Goal: Task Accomplishment & Management: Manage account settings

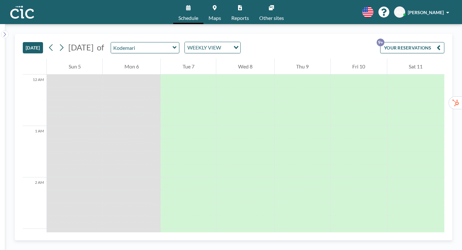
click at [173, 44] on icon at bounding box center [175, 47] width 4 height 6
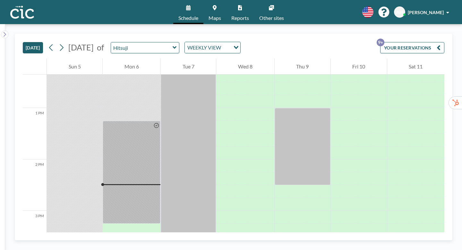
scroll to position [622, 0]
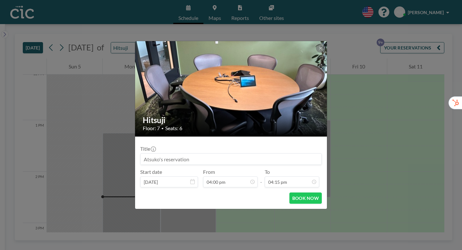
click at [335, 91] on div "Hitsuji Floor: 7 • Seats: 6 Title Start date Oct 6, 2025 From 04:00 pm - To 04:…" at bounding box center [231, 125] width 462 height 250
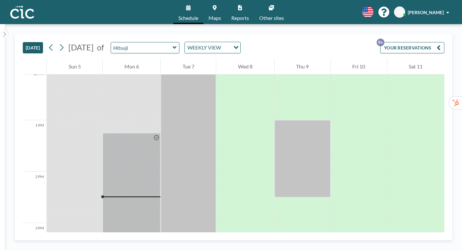
click at [440, 44] on icon "button" at bounding box center [439, 48] width 4 height 8
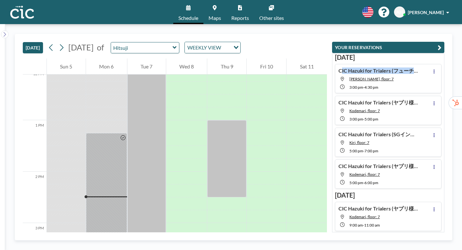
drag, startPoint x: 360, startPoint y: 57, endPoint x: 428, endPoint y: 56, distance: 68.3
click at [428, 64] on div "CIC Hazuki for Trialers (フューチャー様) Yuki, floor: 7 3:00 PM - 4:30 PM" at bounding box center [388, 78] width 107 height 29
type input "[PERSON_NAME]"
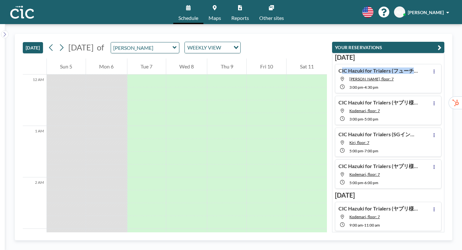
copy h4 "CIC Hazuki for Trialers (フューチャ"
click at [173, 46] on icon at bounding box center [175, 47] width 4 height 3
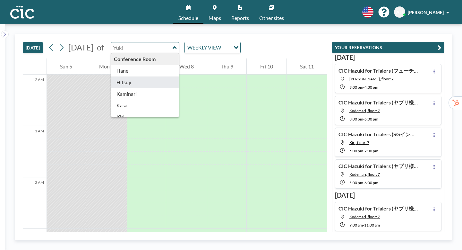
type input "Hitsuji"
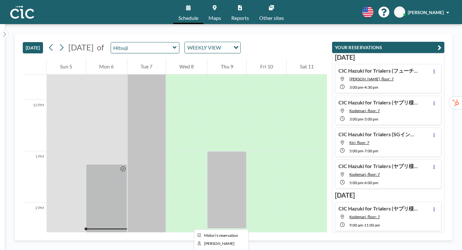
scroll to position [590, 0]
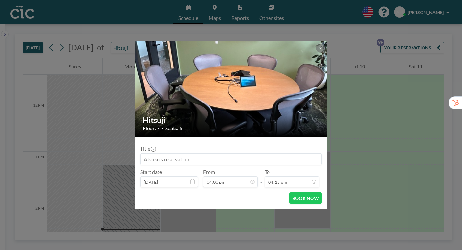
click at [164, 153] on input at bounding box center [231, 158] width 181 height 11
paste input "CIC Hazuki for Trialers (フューチャ"
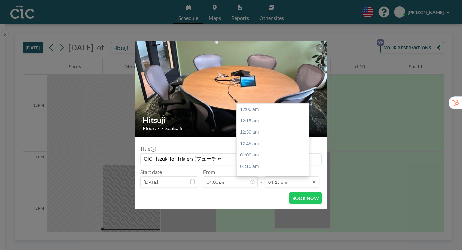
scroll to position [666, 0]
type input "CIC Hazuki for Trialers (フューチャ"
click at [275, 176] on input "04:15 pm" at bounding box center [292, 181] width 55 height 11
click at [250, 214] on div "05:00 pm" at bounding box center [273, 220] width 72 height 12
type input "05:00 pm"
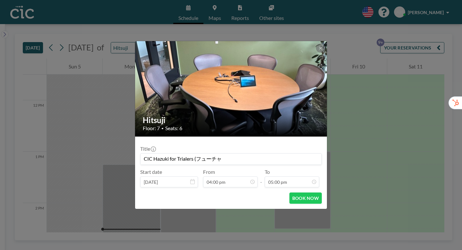
click at [248, 153] on input "CIC Hazuki for Trialers (フューチャ" at bounding box center [231, 158] width 181 height 11
drag, startPoint x: 228, startPoint y: 152, endPoint x: 204, endPoint y: 152, distance: 23.4
click at [204, 153] on input "CIC Hazuki for Trialers (フューチャ" at bounding box center [231, 158] width 181 height 11
paste input "Laurie"
type input "CIC Hazuki for Trialers ([PERSON_NAME]様）"
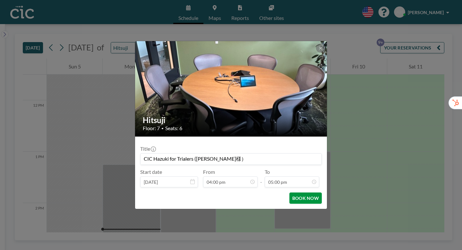
click at [290, 192] on button "BOOK NOW" at bounding box center [305, 197] width 32 height 11
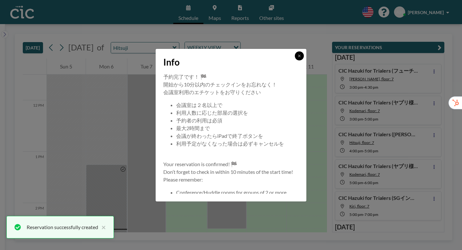
click at [295, 60] on button at bounding box center [299, 55] width 9 height 9
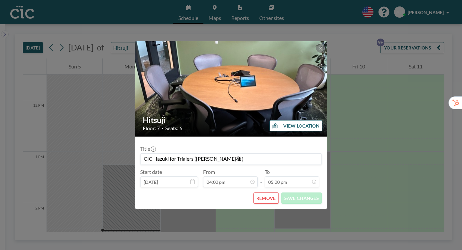
click at [334, 118] on div "Hitsuji Floor: 7 • Seats: 6 VIEW LOCATION Title CIC Hazuki for Trialers (Laurie…" at bounding box center [231, 125] width 462 height 250
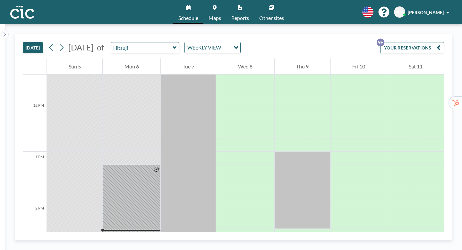
click at [431, 42] on button "YOUR RESERVATIONS 9+" at bounding box center [412, 47] width 64 height 11
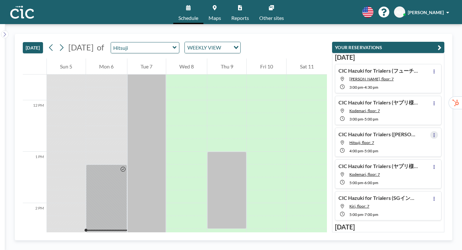
click at [435, 133] on icon at bounding box center [433, 135] width 1 height 4
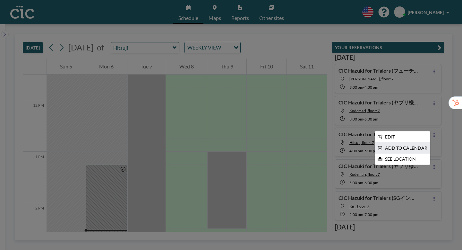
click at [414, 142] on li "ADD TO CALENDAR" at bounding box center [402, 147] width 55 height 11
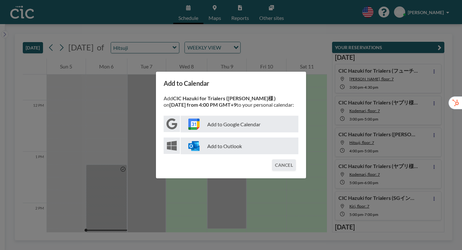
click at [200, 122] on img at bounding box center [193, 123] width 11 height 11
click at [236, 124] on p "Add to Google Calendar" at bounding box center [240, 123] width 118 height 17
click at [275, 159] on button "CANCEL" at bounding box center [284, 164] width 24 height 11
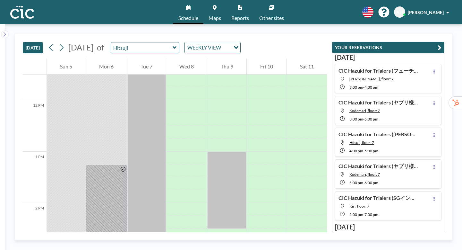
click at [173, 44] on icon at bounding box center [175, 47] width 4 height 6
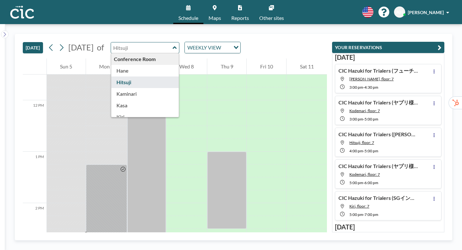
click at [135, 42] on input "text" at bounding box center [142, 47] width 62 height 11
type input "こ"
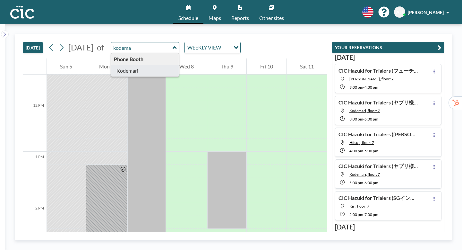
type input "Kodemari"
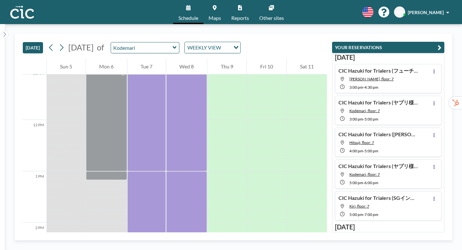
scroll to position [570, 0]
click at [103, 248] on div at bounding box center [106, 254] width 41 height 13
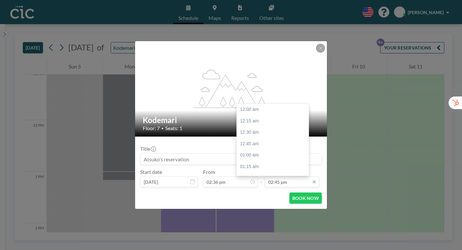
scroll to position [604, 0]
click at [265, 185] on div "03:00 pm" at bounding box center [273, 191] width 72 height 12
type input "03:00 pm"
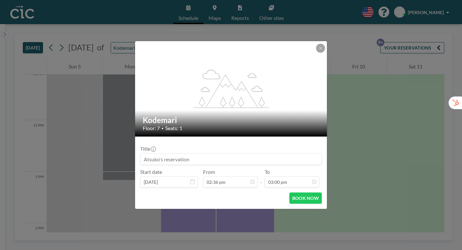
click at [209, 153] on input at bounding box center [231, 158] width 181 height 11
paste input "Laurie"
type input "Laurie"
click at [252, 156] on input "Laurie" at bounding box center [231, 158] width 181 height 11
drag, startPoint x: 176, startPoint y: 153, endPoint x: 157, endPoint y: 152, distance: 18.9
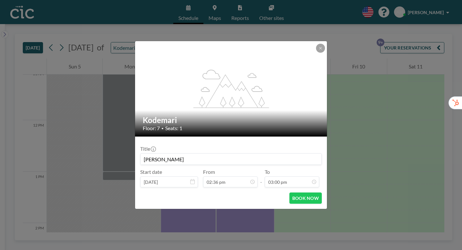
click at [157, 153] on div "Laurie" at bounding box center [231, 159] width 182 height 12
click at [422, 38] on div "flex-grow: 1.2; Kodemari Floor: 7 • Seats: 1 Title Start date Oct 6, 2025 From …" at bounding box center [231, 125] width 462 height 250
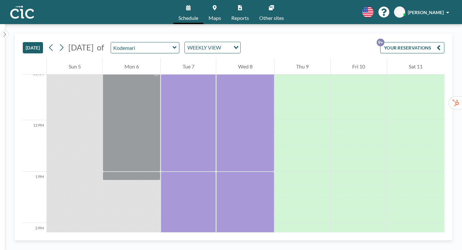
click at [422, 42] on button "YOUR RESERVATIONS 9+" at bounding box center [412, 47] width 64 height 11
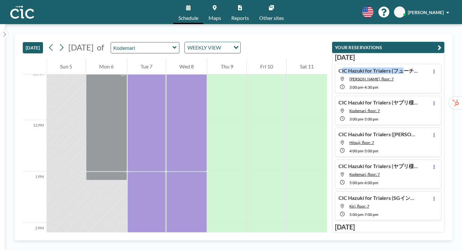
drag, startPoint x: 361, startPoint y: 58, endPoint x: 411, endPoint y: 57, distance: 50.7
click at [411, 64] on div "CIC Hazuki for Trialers (フューチャー様) Yuki, floor: 7 3:00 PM - 4:30 PM" at bounding box center [388, 78] width 107 height 29
type input "[PERSON_NAME]"
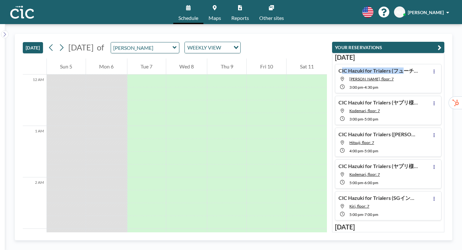
copy h4 "CIC Hazuki for Trialers (フ"
click at [173, 46] on icon at bounding box center [175, 47] width 4 height 3
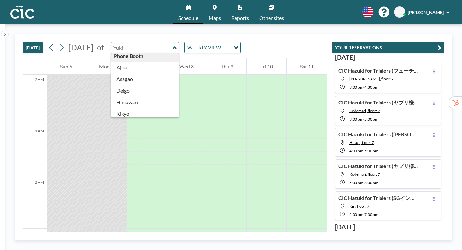
scroll to position [130, 0]
type input "Kodemari"
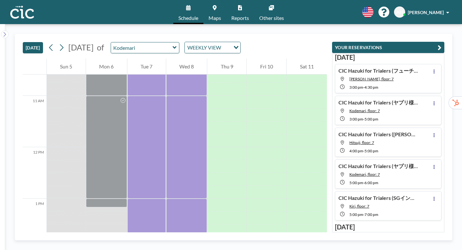
scroll to position [553, 0]
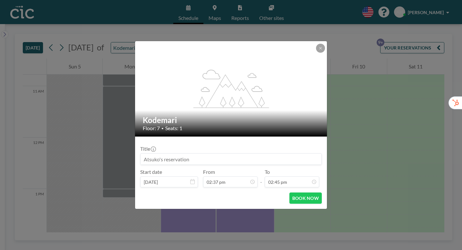
click at [166, 153] on input at bounding box center [231, 158] width 181 height 11
paste input "CIC Hazuki for Trialers (フ"
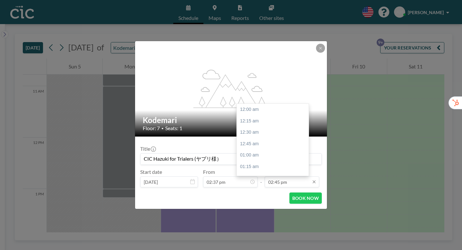
scroll to position [604, 0]
type input "CIC Hazuki for Trialers (ヤプリ様）"
click at [289, 176] on input "02:45 pm" at bounding box center [292, 181] width 55 height 11
click at [241, 185] on div "03:00 pm" at bounding box center [273, 191] width 72 height 12
type input "03:00 pm"
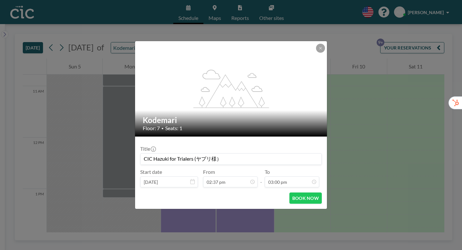
scroll to position [614, 0]
click at [294, 192] on button "BOOK NOW" at bounding box center [305, 197] width 32 height 11
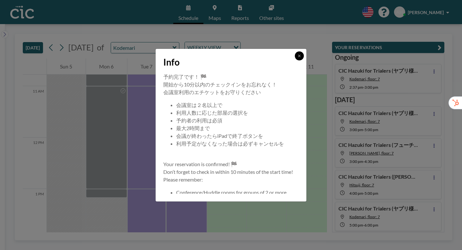
click at [297, 58] on icon at bounding box center [299, 56] width 4 height 4
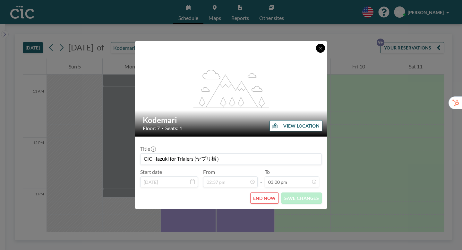
click at [319, 50] on icon at bounding box center [321, 48] width 4 height 4
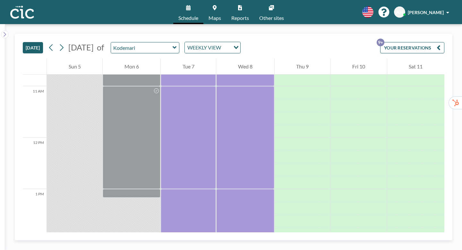
click at [173, 44] on icon at bounding box center [175, 47] width 4 height 6
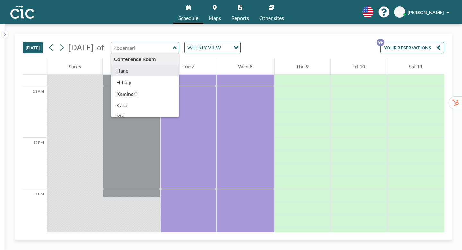
type input "Hane"
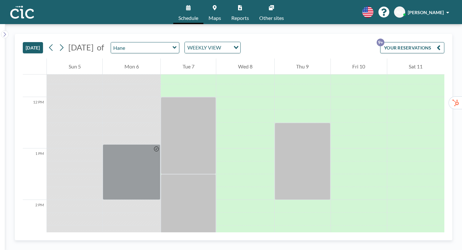
scroll to position [589, 0]
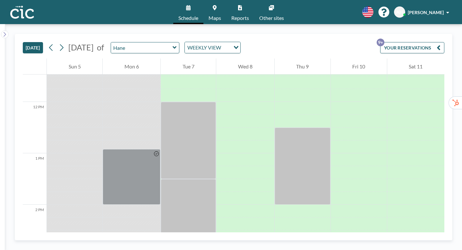
click at [173, 44] on icon at bounding box center [175, 47] width 4 height 6
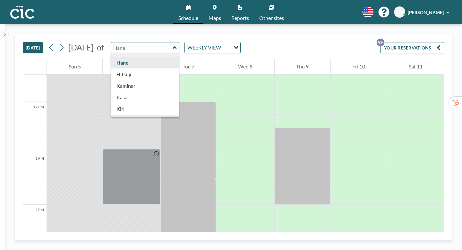
scroll to position [0, 0]
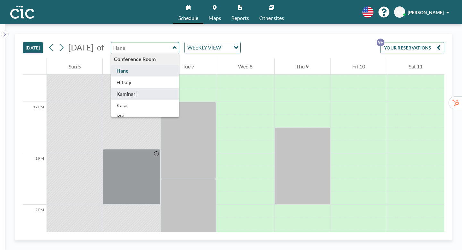
type input "Kaminari"
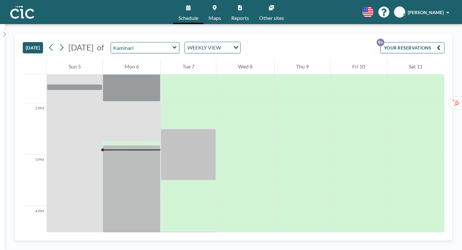
scroll to position [656, 0]
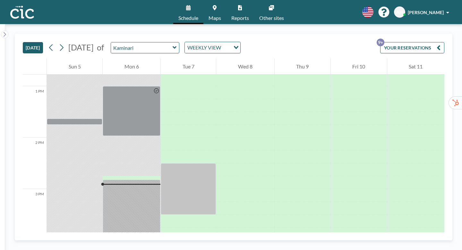
click at [173, 44] on icon at bounding box center [175, 47] width 4 height 6
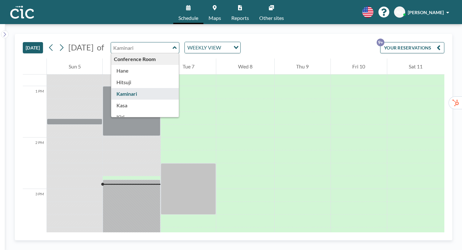
type input "Kumori"
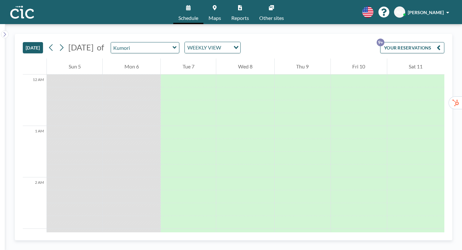
click at [173, 46] on icon at bounding box center [175, 47] width 4 height 3
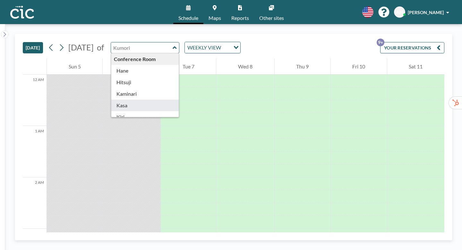
scroll to position [13, 0]
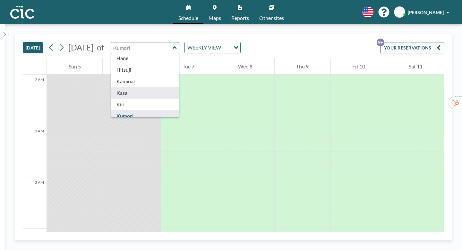
type input "Kasa"
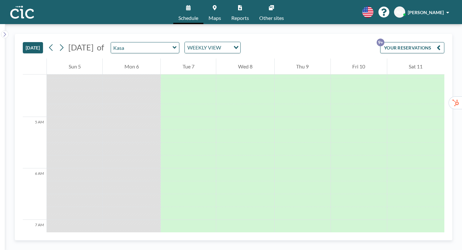
scroll to position [224, 0]
click at [217, 15] on span "Maps" at bounding box center [215, 17] width 13 height 5
click at [173, 44] on icon at bounding box center [175, 47] width 4 height 6
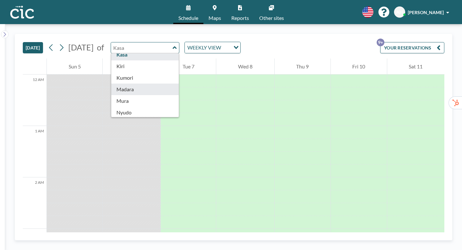
scroll to position [51, 0]
type input "Madara"
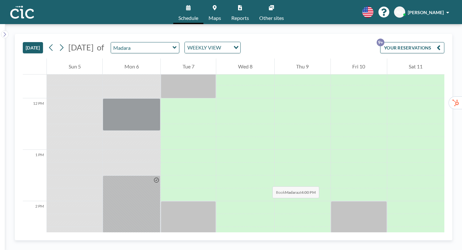
scroll to position [601, 0]
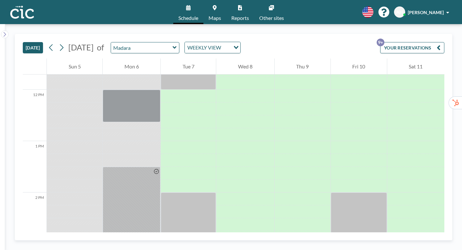
click at [163, 42] on div "Madara" at bounding box center [145, 47] width 69 height 11
click at [173, 44] on icon at bounding box center [175, 47] width 4 height 6
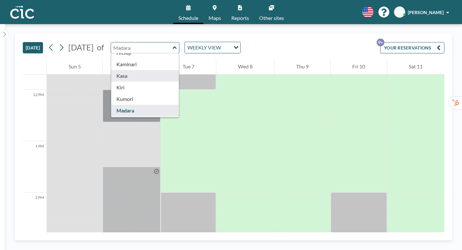
scroll to position [42, 0]
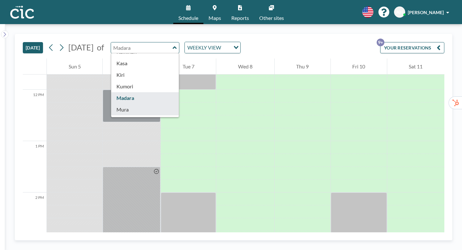
type input "Mura"
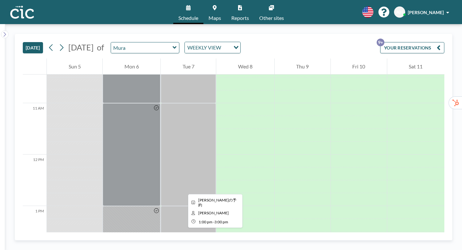
scroll to position [541, 0]
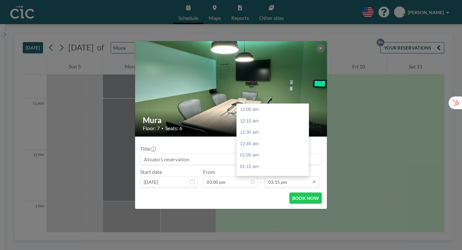
scroll to position [625, 0]
click at [258, 210] on div "04:00 pm" at bounding box center [273, 216] width 72 height 12
type input "04:00 pm"
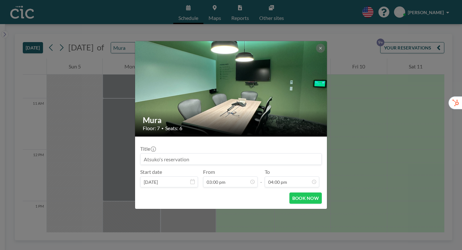
scroll to position [655, 0]
click at [184, 153] on input at bounding box center [231, 158] width 181 height 11
type input "Kei's reservation（[GEOGRAPHIC_DATA]　吉永様）"
click at [290, 192] on button "BOOK NOW" at bounding box center [305, 197] width 32 height 11
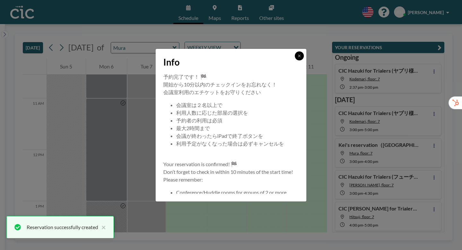
click at [297, 58] on icon at bounding box center [299, 56] width 4 height 4
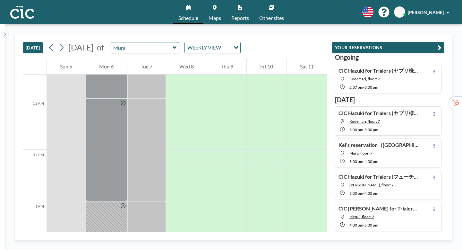
click at [221, 15] on span "Maps" at bounding box center [215, 17] width 13 height 5
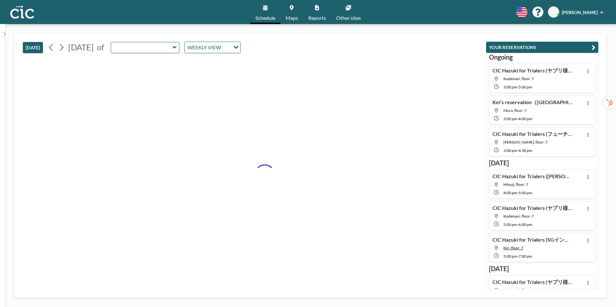
type input "Mura"
click at [176, 47] on icon at bounding box center [175, 47] width 4 height 3
type input "Suji"
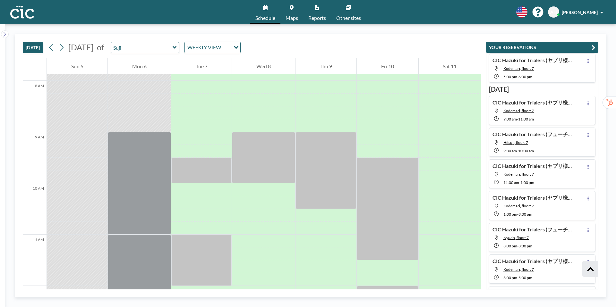
scroll to position [370, 0]
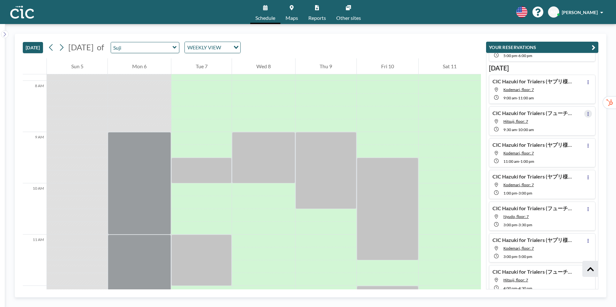
click at [587, 115] on icon at bounding box center [588, 114] width 3 height 4
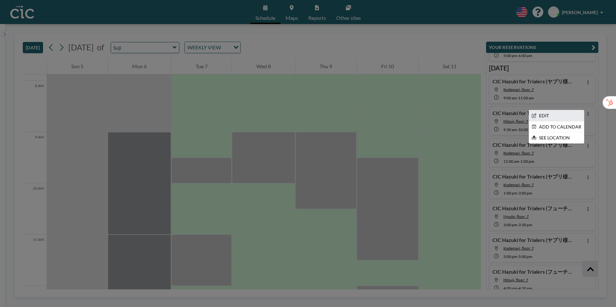
click at [557, 118] on li "EDIT" at bounding box center [556, 115] width 55 height 11
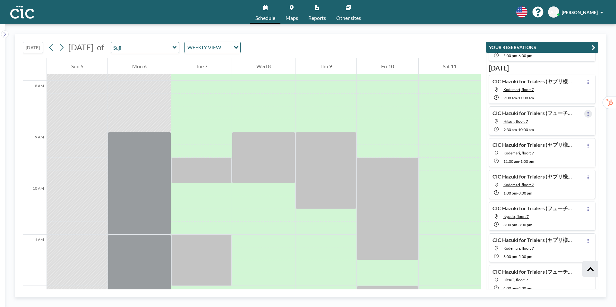
click at [588, 115] on icon at bounding box center [587, 114] width 1 height 4
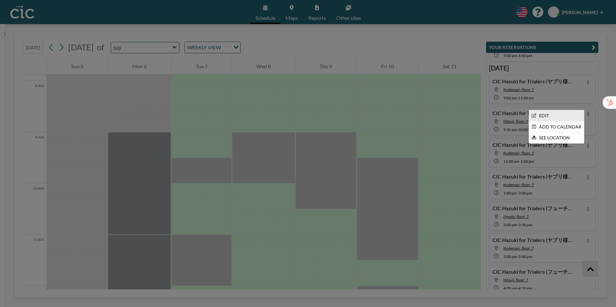
click at [547, 118] on li "EDIT" at bounding box center [556, 115] width 55 height 11
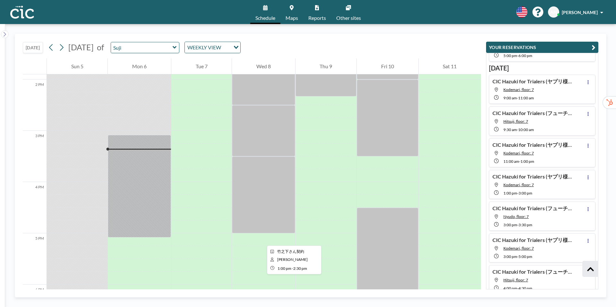
scroll to position [721, 0]
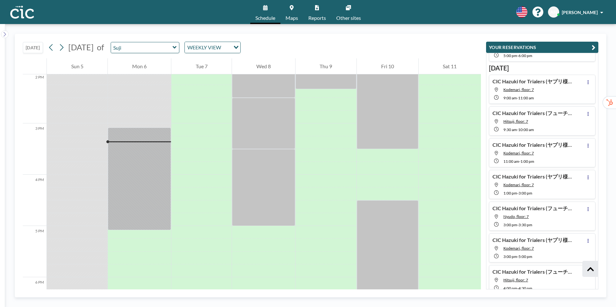
click at [293, 13] on link "Maps" at bounding box center [291, 12] width 23 height 24
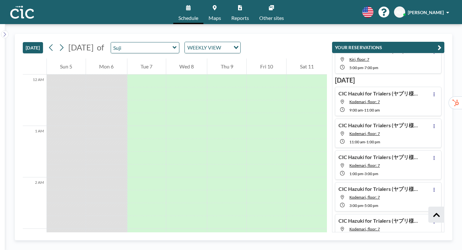
scroll to position [188, 0]
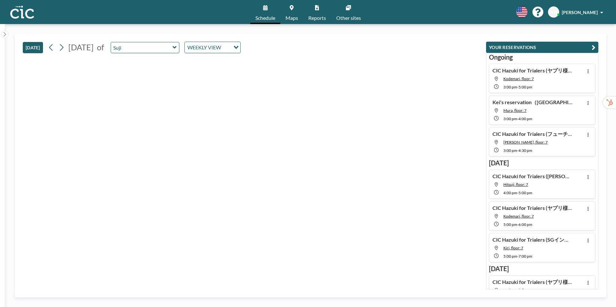
click at [177, 46] on icon at bounding box center [175, 47] width 4 height 6
click at [171, 50] on input "text" at bounding box center [142, 47] width 62 height 11
type input "は"
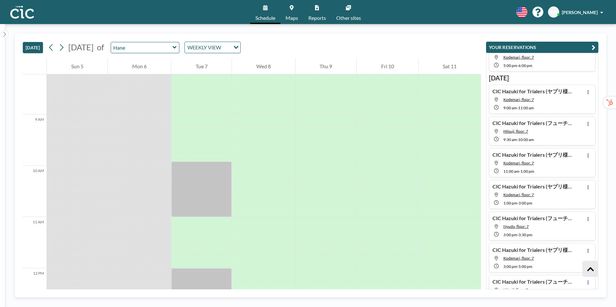
scroll to position [361, 0]
click at [263, 146] on div at bounding box center [263, 146] width 63 height 13
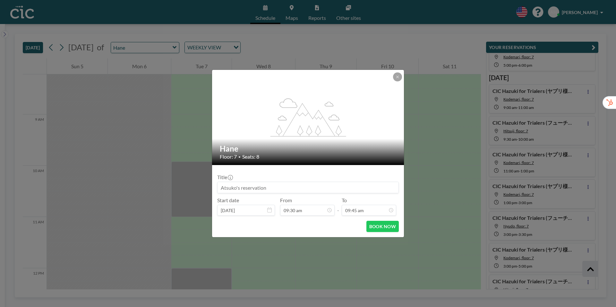
scroll to position [434, 0]
drag, startPoint x: 491, startPoint y: 220, endPoint x: 555, endPoint y: 215, distance: 64.0
click at [555, 215] on div "flex-grow: 1.2; Hane Floor: 7 • Seats: 8 Title Start date Oct 8, 2025 From 09:3…" at bounding box center [308, 153] width 616 height 307
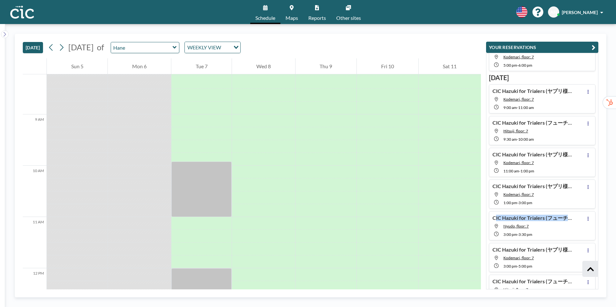
drag, startPoint x: 574, startPoint y: 219, endPoint x: 492, endPoint y: 220, distance: 81.8
click at [492, 220] on div "CIC Hazuki for Trialers (フューチャー様) Nyudo, floor: 7 3:00 PM - 3:30 PM" at bounding box center [542, 225] width 107 height 29
type input "Nyudo"
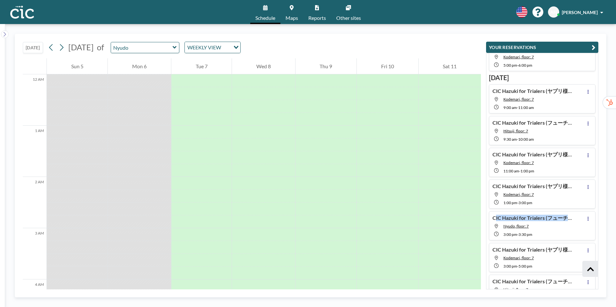
copy h4 "CIC Hazuki for Trialers (フューチャ"
click at [260, 101] on div at bounding box center [263, 106] width 63 height 13
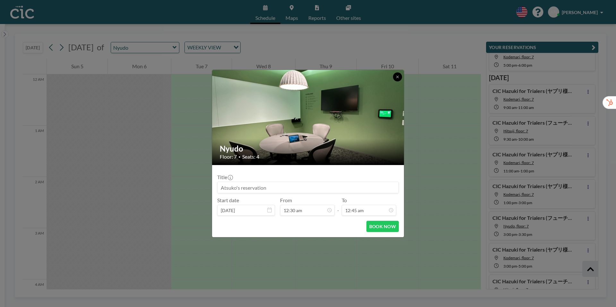
click at [396, 78] on icon at bounding box center [398, 77] width 4 height 4
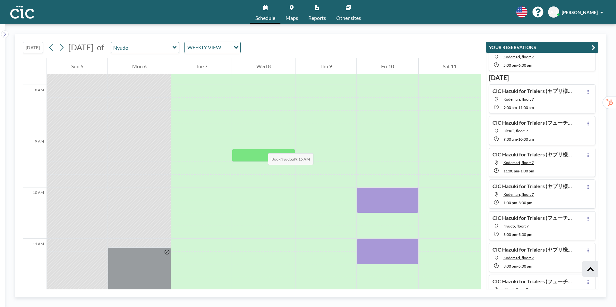
scroll to position [411, 0]
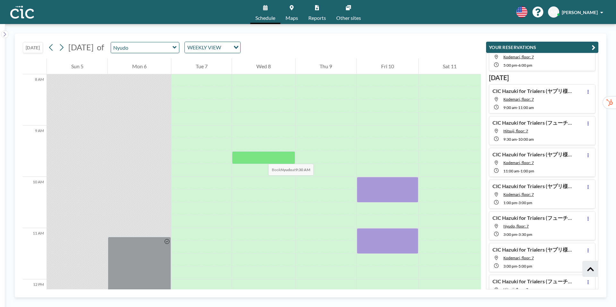
click at [262, 158] on div at bounding box center [263, 157] width 63 height 13
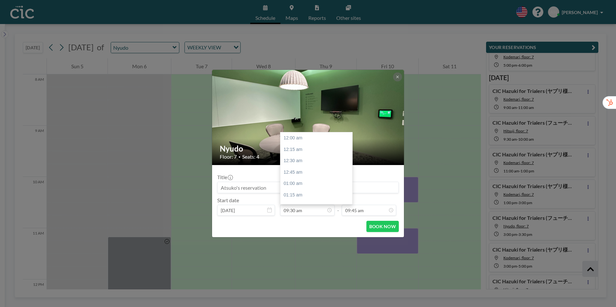
scroll to position [434, 0]
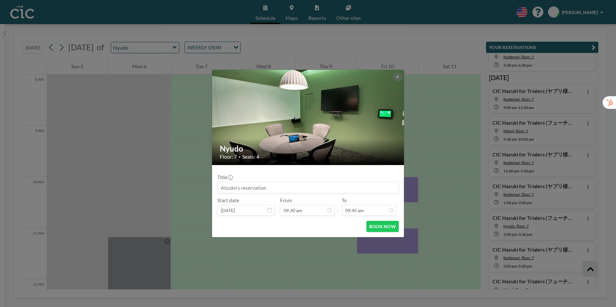
click at [225, 189] on input at bounding box center [307, 187] width 181 height 11
paste input "CIC Hazuki for Trialers (フューチャ"
type input "CIC Hazuki for Trialers (フューチャ"
click at [396, 78] on icon at bounding box center [398, 77] width 4 height 4
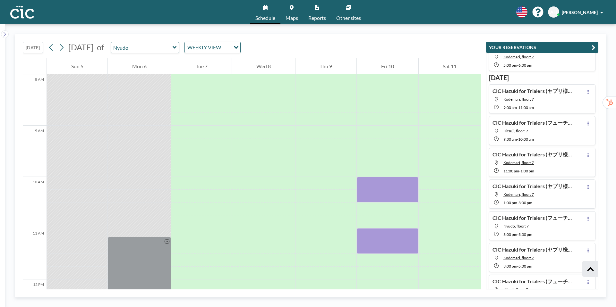
click at [177, 48] on icon at bounding box center [175, 47] width 4 height 6
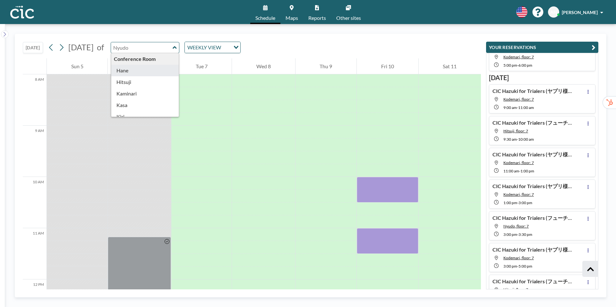
type input "Hane"
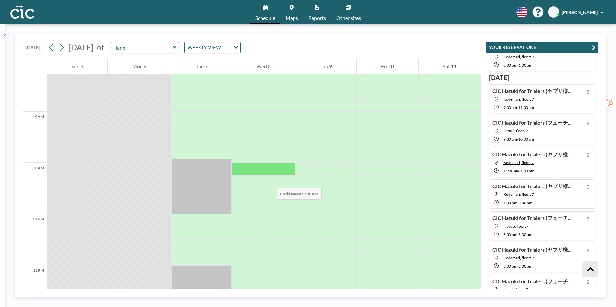
scroll to position [428, 0]
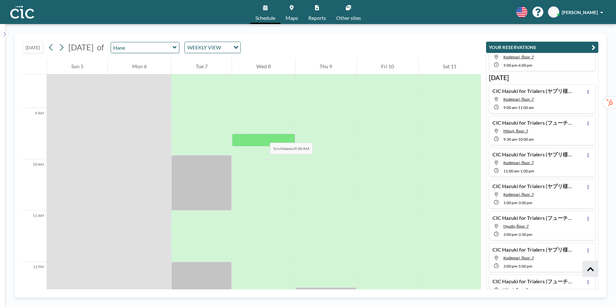
click at [264, 137] on div at bounding box center [263, 140] width 63 height 13
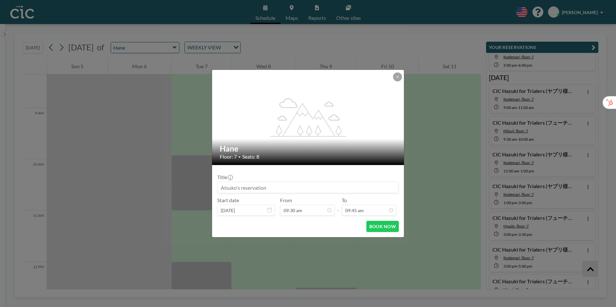
click at [221, 186] on input at bounding box center [307, 187] width 181 height 11
paste input "CIC Hazuki for Trialers (フューチャ"
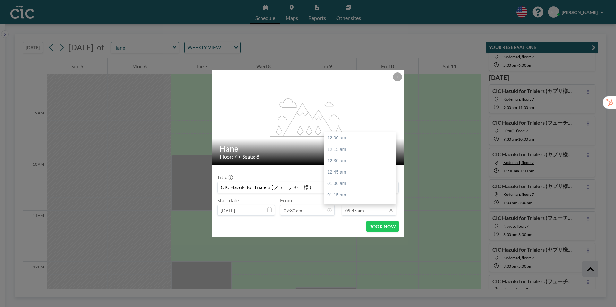
scroll to position [445, 0]
type input "CIC Hazuki for Trialers (フューチャー様）"
click at [364, 214] on input "09:45 am" at bounding box center [369, 210] width 55 height 11
click at [344, 151] on div "10:00 am" at bounding box center [360, 150] width 72 height 12
type input "10:00 am"
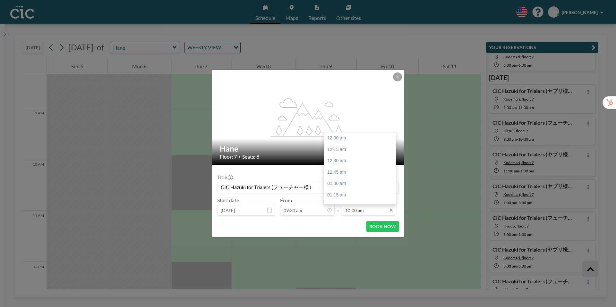
scroll to position [457, 0]
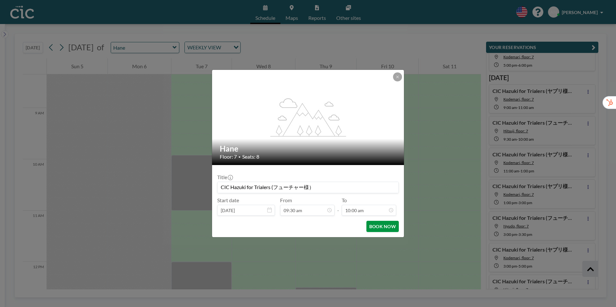
click at [385, 227] on button "BOOK NOW" at bounding box center [382, 226] width 32 height 11
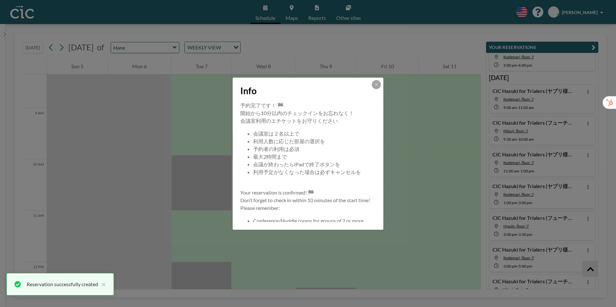
click at [588, 125] on div "Info 予約完了です！ 🏁 開始から10分以内のチェックインをお忘れなく！ 会議室利用のエチケットをお守りください 会議室は２名以上で 利用人数に応じた部屋…" at bounding box center [308, 153] width 616 height 307
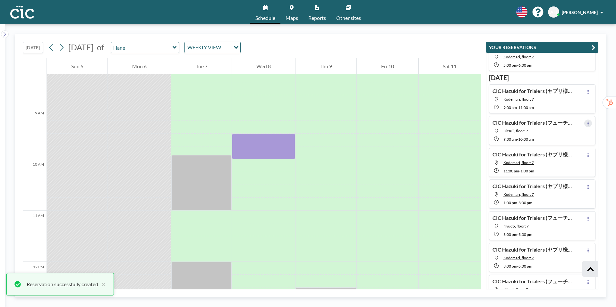
click at [588, 125] on icon at bounding box center [587, 124] width 1 height 4
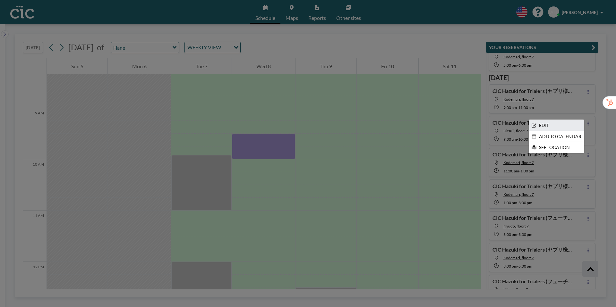
click at [554, 126] on li "EDIT" at bounding box center [556, 125] width 55 height 11
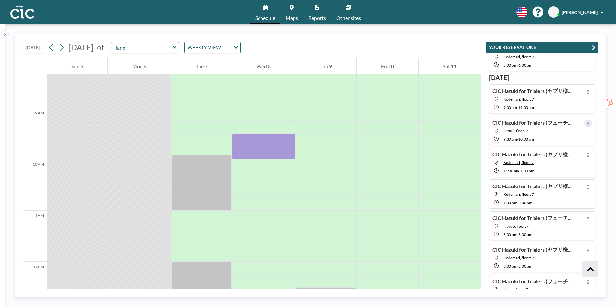
click at [588, 123] on icon at bounding box center [587, 124] width 1 height 4
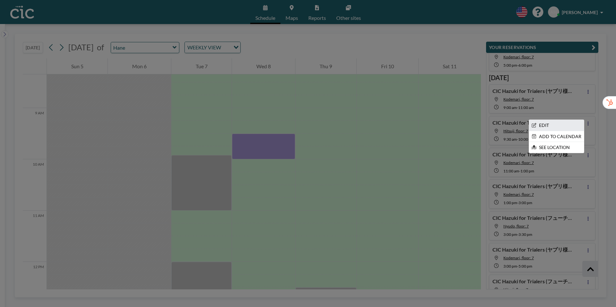
click at [552, 125] on li "EDIT" at bounding box center [556, 125] width 55 height 11
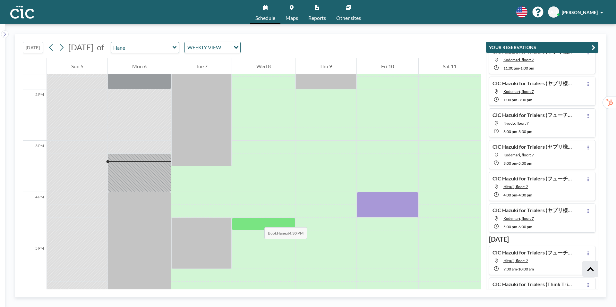
scroll to position [704, 0]
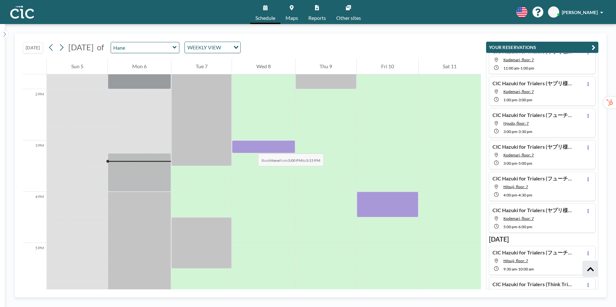
click at [252, 147] on div at bounding box center [263, 147] width 63 height 13
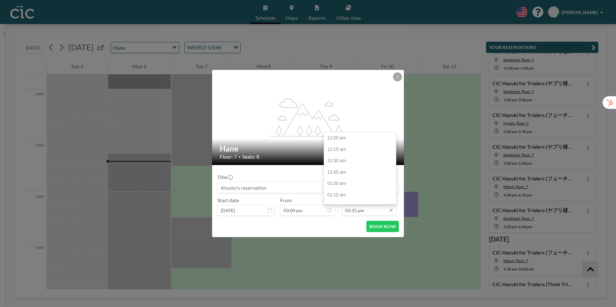
scroll to position [696, 0]
click at [342, 151] on div "03:30 pm" at bounding box center [360, 150] width 72 height 12
type input "03:30 pm"
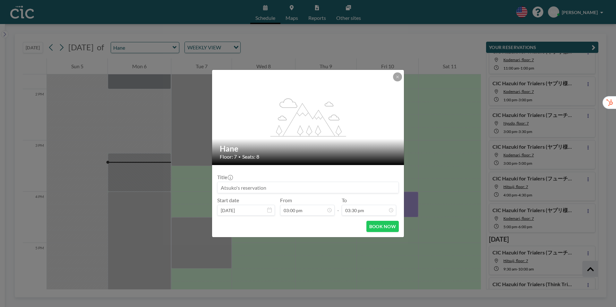
click at [224, 187] on input at bounding box center [307, 187] width 181 height 11
paste input "CIC Hazuki for Trialers (フューチャ"
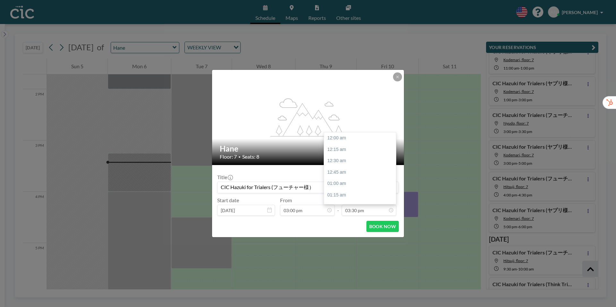
scroll to position [708, 0]
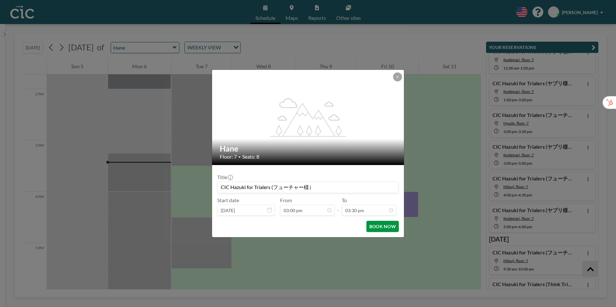
type input "CIC Hazuki for Trialers (フューチャー様）"
click at [372, 228] on button "BOOK NOW" at bounding box center [382, 226] width 32 height 11
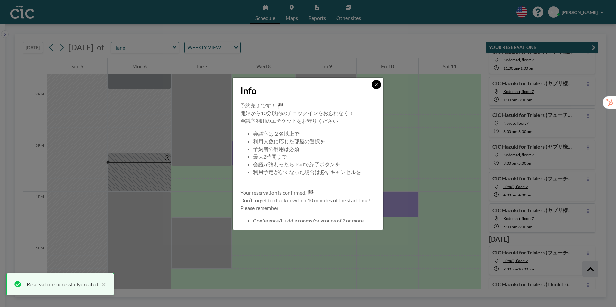
click at [375, 85] on icon at bounding box center [376, 85] width 4 height 4
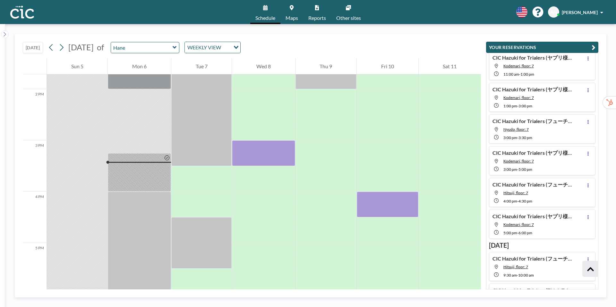
scroll to position [453, 0]
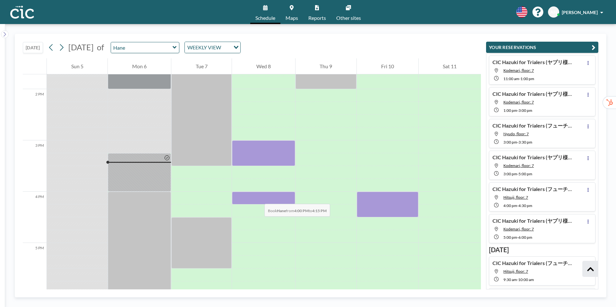
click at [258, 198] on div at bounding box center [263, 198] width 63 height 13
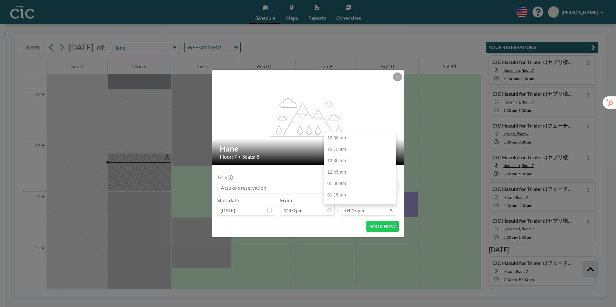
scroll to position [742, 0]
click at [359, 212] on input "04:15 pm" at bounding box center [369, 210] width 55 height 11
click at [338, 151] on div "04:30 pm" at bounding box center [360, 150] width 72 height 12
type input "04:30 pm"
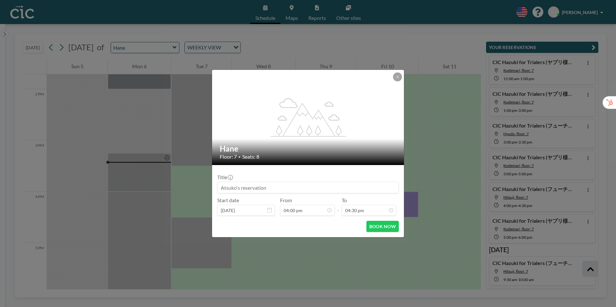
click at [234, 192] on input at bounding box center [307, 187] width 181 height 11
paste input "CIC Hazuki for Trialers (フューチャ"
type input "CIC Hazuki for Trialers (フューチャー様）"
click at [382, 229] on button "BOOK NOW" at bounding box center [382, 226] width 32 height 11
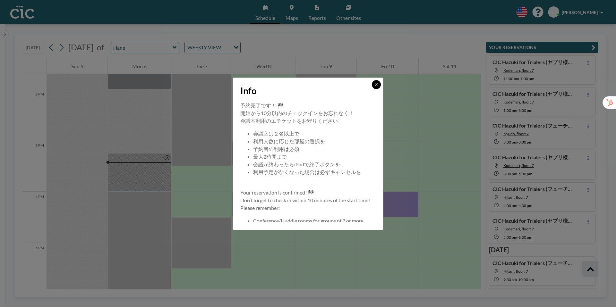
click at [376, 85] on icon at bounding box center [376, 85] width 4 height 4
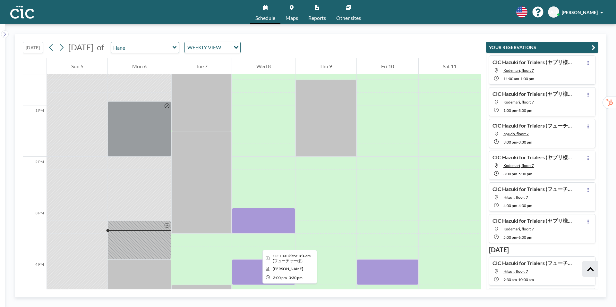
scroll to position [663, 0]
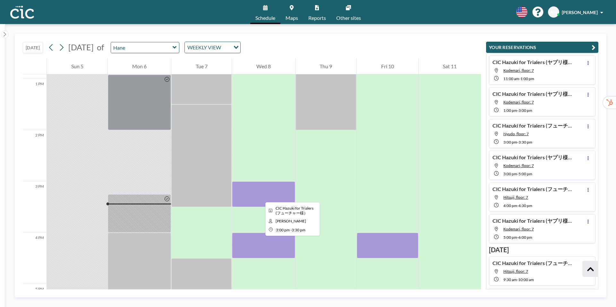
click at [260, 197] on div at bounding box center [263, 195] width 63 height 26
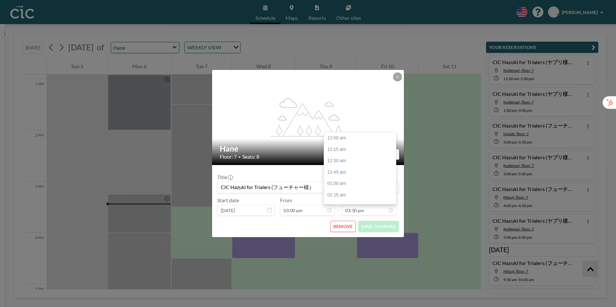
scroll to position [708, 0]
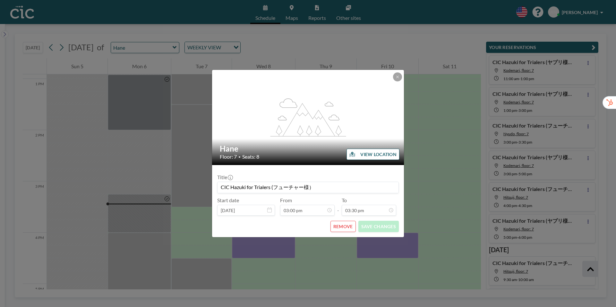
click at [341, 227] on button "REMOVE" at bounding box center [342, 226] width 25 height 11
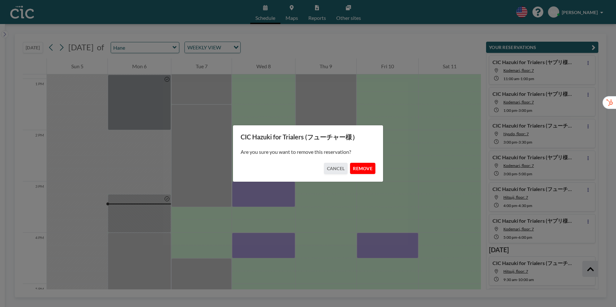
click at [360, 167] on button "REMOVE" at bounding box center [362, 168] width 25 height 11
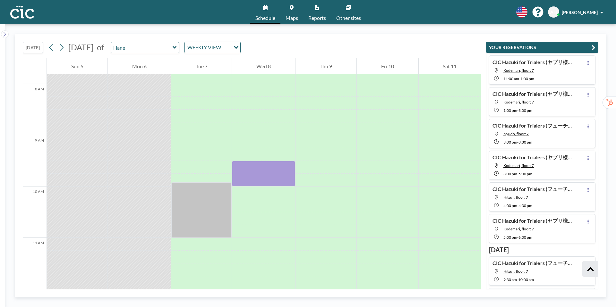
scroll to position [398, 0]
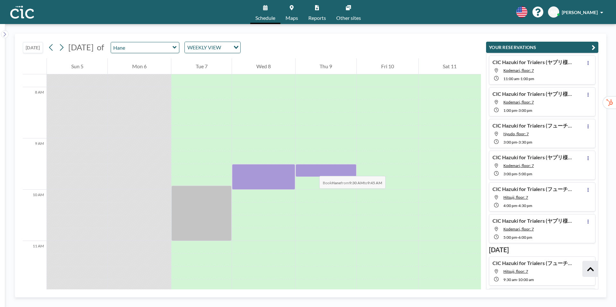
click at [313, 170] on div at bounding box center [325, 170] width 61 height 13
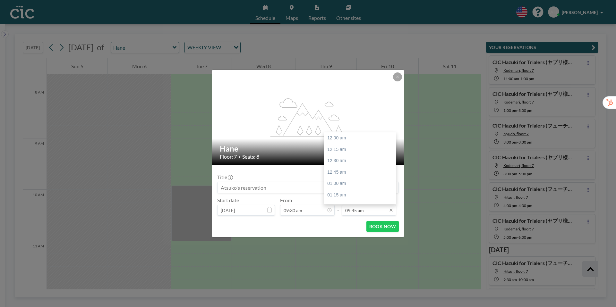
scroll to position [445, 0]
click at [354, 210] on input "09:45 am" at bounding box center [369, 210] width 55 height 11
click at [339, 151] on div "10:00 am" at bounding box center [360, 150] width 72 height 12
type input "10:00 am"
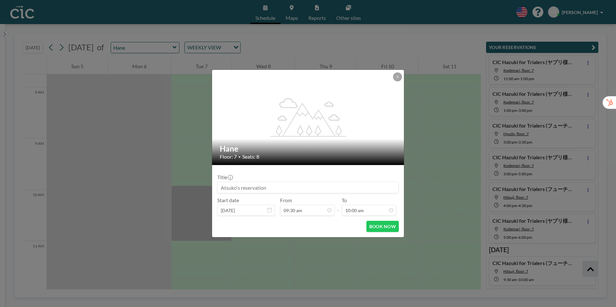
click at [227, 188] on input at bounding box center [307, 187] width 181 height 11
paste input "CIC Hazuki for Trialers (フューチャ"
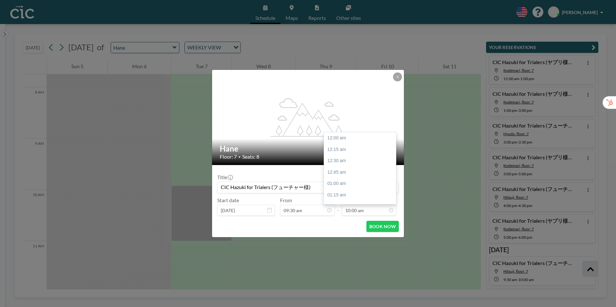
scroll to position [457, 0]
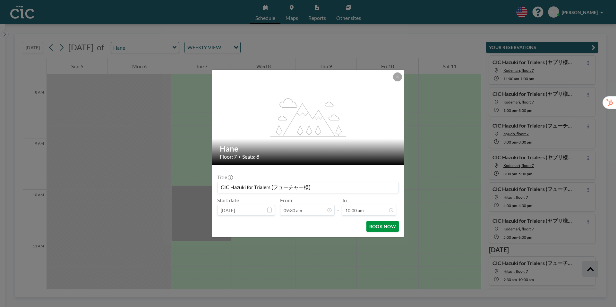
type input "CIC Hazuki for Trialers (フューチャー様)"
click at [381, 227] on button "BOOK NOW" at bounding box center [382, 226] width 32 height 11
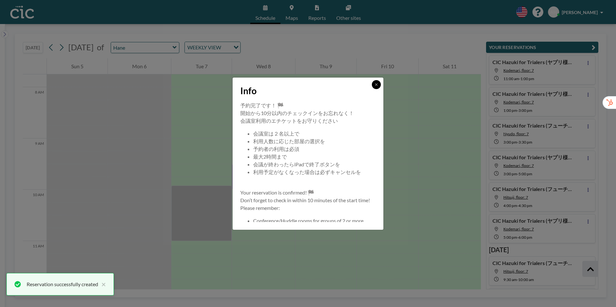
click at [377, 84] on icon at bounding box center [376, 85] width 4 height 4
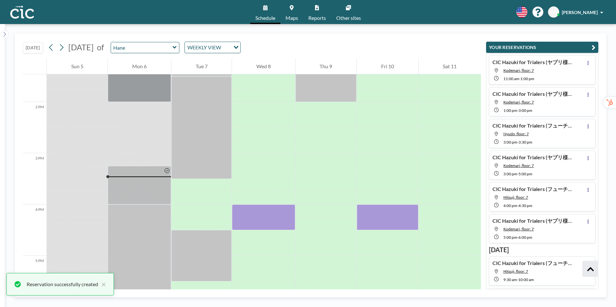
scroll to position [694, 0]
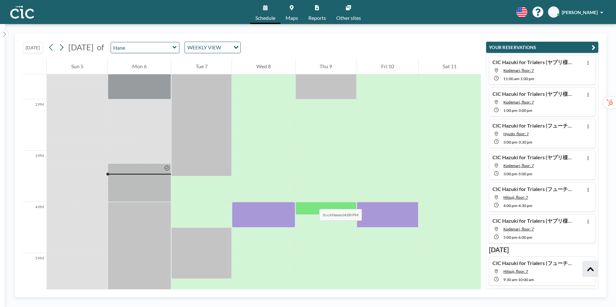
click at [313, 203] on div at bounding box center [325, 208] width 61 height 13
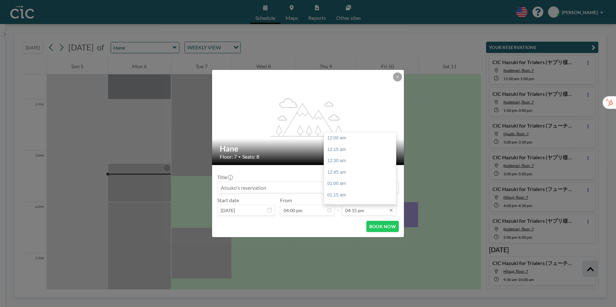
scroll to position [742, 0]
click at [355, 215] on input "04:15 pm" at bounding box center [369, 210] width 55 height 11
click at [345, 149] on div "04:30 pm" at bounding box center [360, 150] width 72 height 12
type input "04:30 pm"
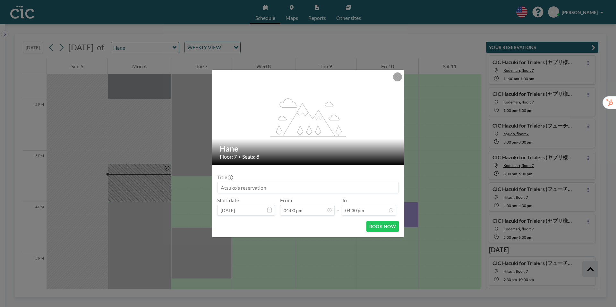
click at [242, 187] on input at bounding box center [307, 187] width 181 height 11
paste input "CIC Hazuki for Trialers (フューチャ"
click at [303, 189] on input "CIC Hazuki for Trialers (フューチャ" at bounding box center [307, 187] width 181 height 11
type input "CIC Hazuki for Trialers (フューチャー様)"
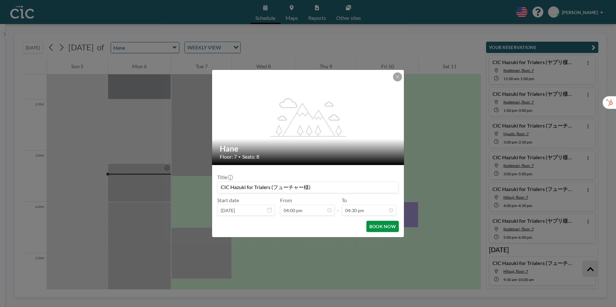
click at [381, 229] on button "BOOK NOW" at bounding box center [382, 226] width 32 height 11
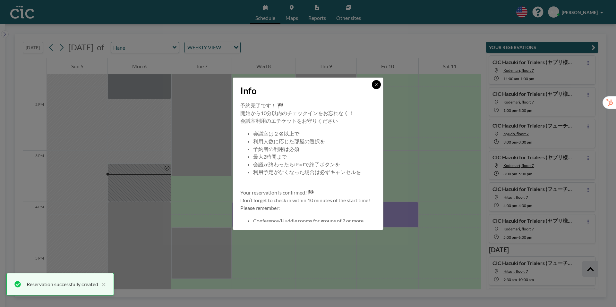
click at [376, 84] on icon at bounding box center [376, 85] width 4 height 4
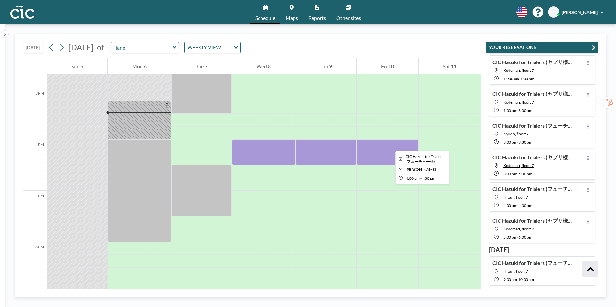
scroll to position [762, 0]
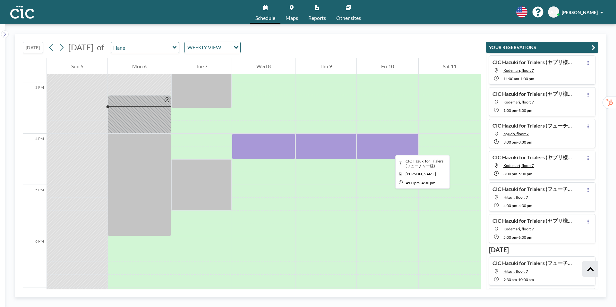
click at [390, 149] on div at bounding box center [387, 147] width 61 height 26
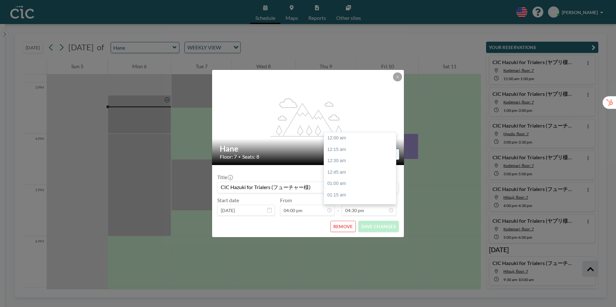
scroll to position [754, 0]
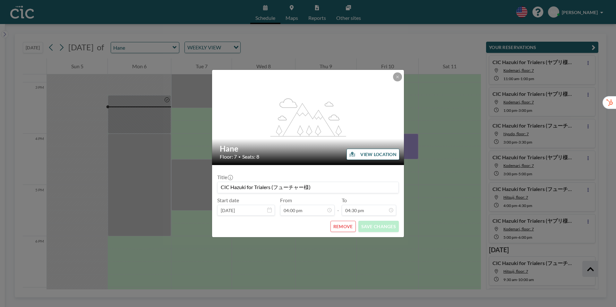
click at [343, 230] on button "REMOVE" at bounding box center [342, 226] width 25 height 11
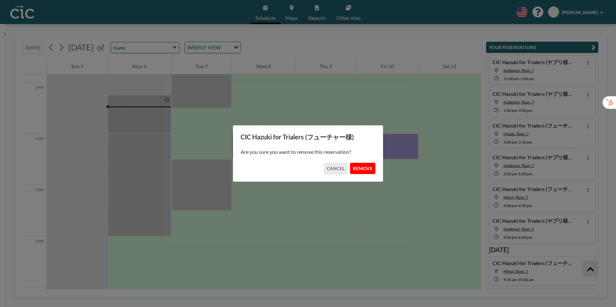
click at [360, 166] on button "REMOVE" at bounding box center [362, 168] width 25 height 11
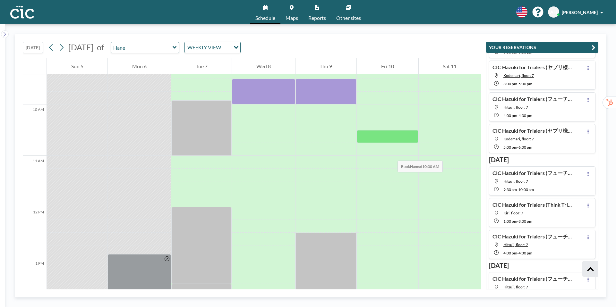
scroll to position [468, 0]
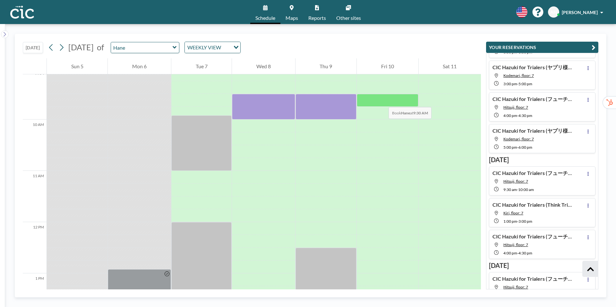
click at [382, 101] on div at bounding box center [387, 100] width 61 height 13
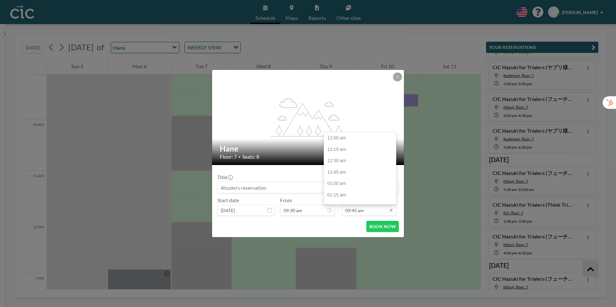
scroll to position [445, 0]
click at [366, 209] on input "09:45 am" at bounding box center [369, 210] width 55 height 11
click at [354, 152] on div "10:00 am" at bounding box center [360, 150] width 72 height 12
type input "10:00 am"
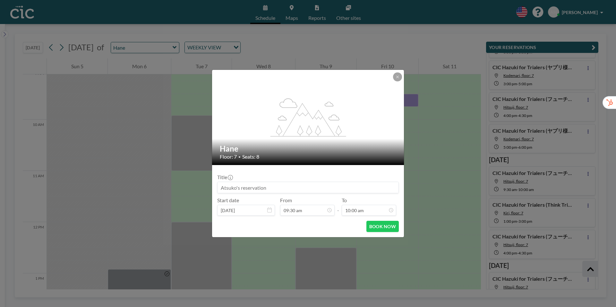
click at [269, 187] on input at bounding box center [307, 187] width 181 height 11
paste input "CIC Hazuki for Trialers (フューチャ"
type input "CIC Hazuki for Trialers (フューチャー様)"
click at [385, 227] on button "BOOK NOW" at bounding box center [382, 226] width 32 height 11
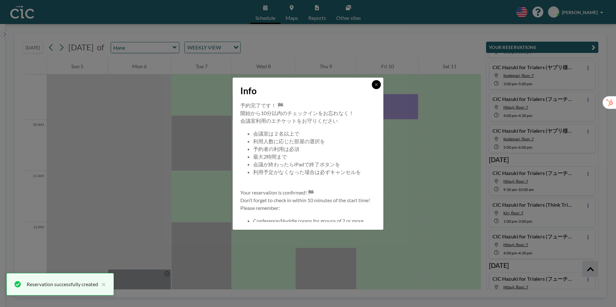
click at [374, 86] on icon at bounding box center [376, 85] width 4 height 4
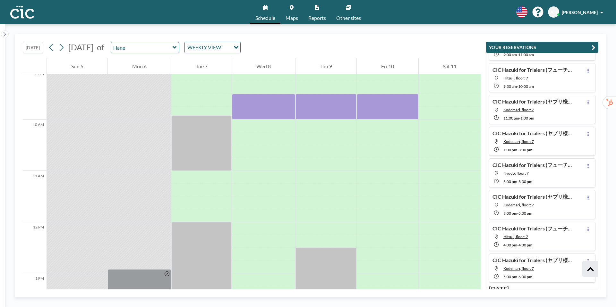
scroll to position [411, 0]
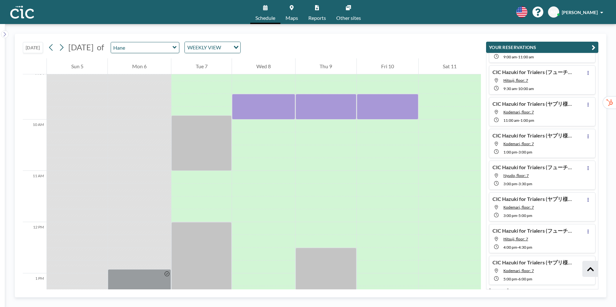
click at [176, 48] on icon at bounding box center [175, 47] width 4 height 3
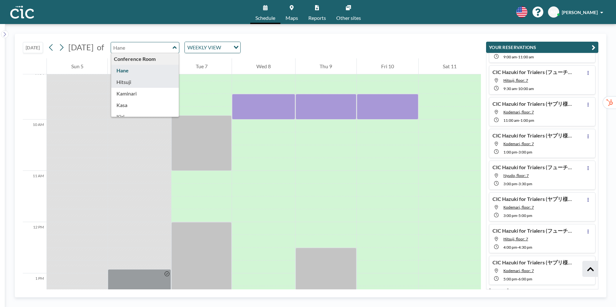
type input "Hitsuji"
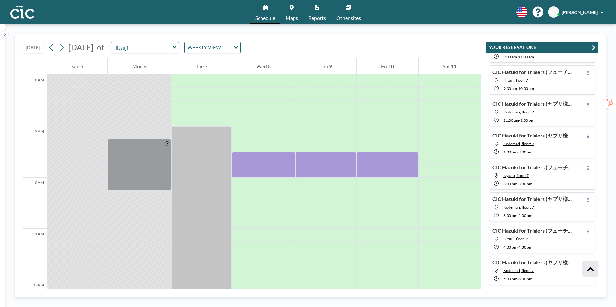
scroll to position [429, 0]
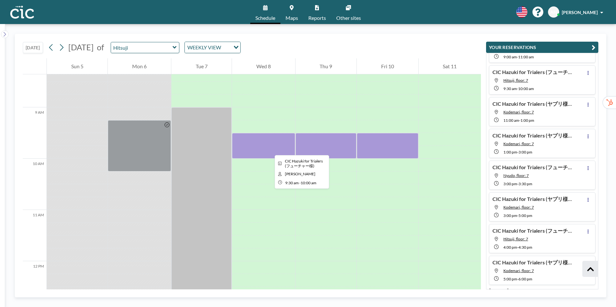
click at [269, 149] on div at bounding box center [263, 146] width 63 height 26
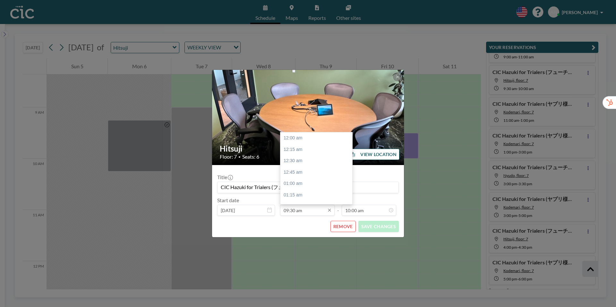
scroll to position [434, 0]
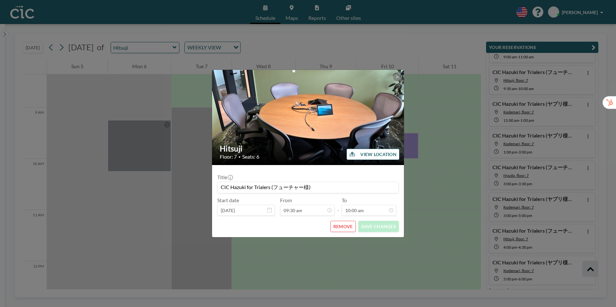
click at [342, 227] on button "REMOVE" at bounding box center [342, 226] width 25 height 11
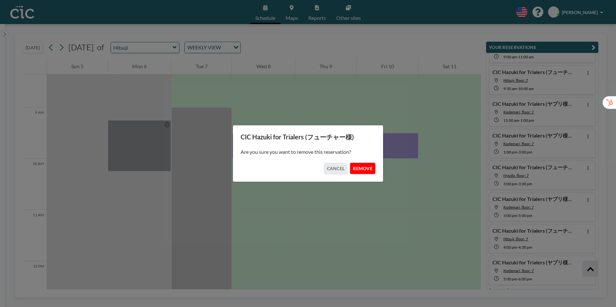
click at [365, 166] on button "REMOVE" at bounding box center [362, 168] width 25 height 11
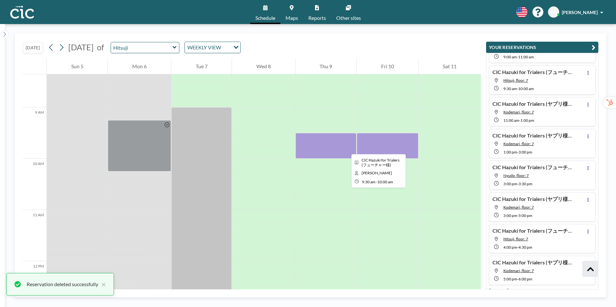
click at [346, 149] on div at bounding box center [325, 146] width 61 height 26
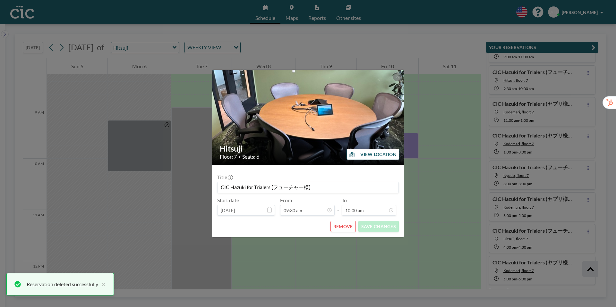
scroll to position [457, 0]
click at [346, 226] on button "REMOVE" at bounding box center [342, 226] width 25 height 11
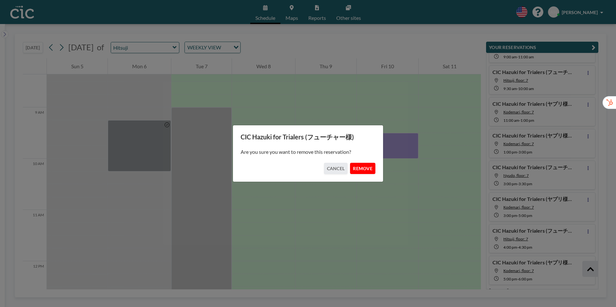
click at [355, 167] on button "REMOVE" at bounding box center [362, 168] width 25 height 11
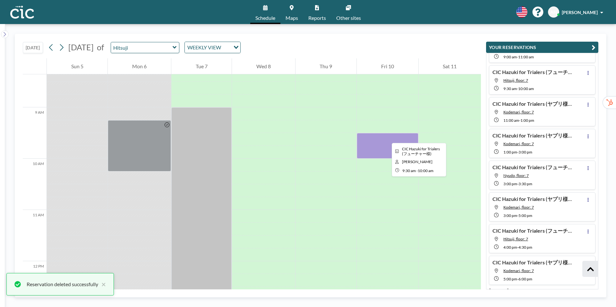
click at [387, 137] on div at bounding box center [387, 146] width 61 height 26
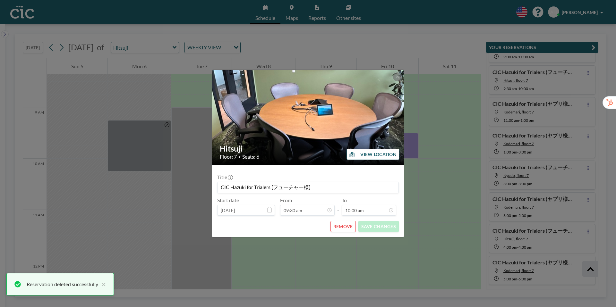
click at [348, 227] on button "REMOVE" at bounding box center [342, 226] width 25 height 11
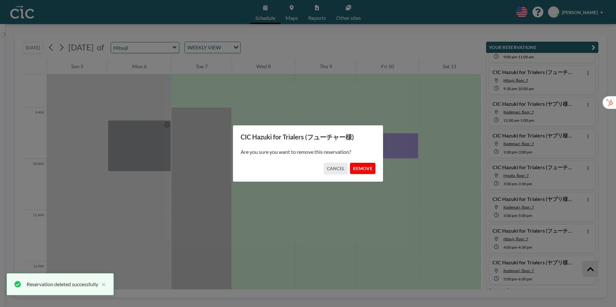
click at [359, 164] on button "REMOVE" at bounding box center [362, 168] width 25 height 11
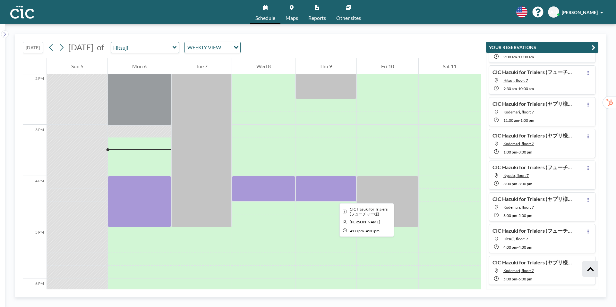
scroll to position [720, 0]
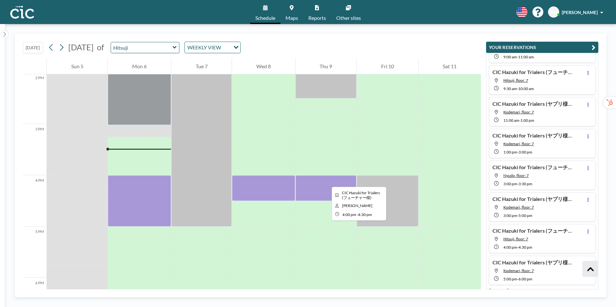
click at [327, 181] on div at bounding box center [325, 188] width 61 height 26
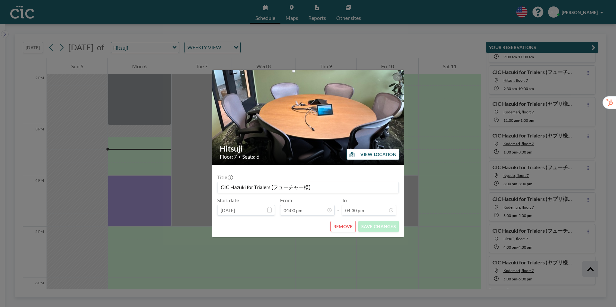
scroll to position [754, 0]
click at [345, 227] on button "REMOVE" at bounding box center [342, 226] width 25 height 11
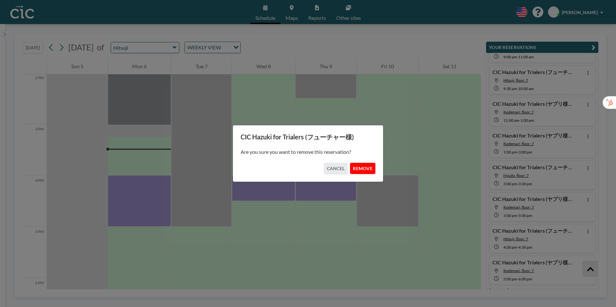
click at [360, 163] on button "REMOVE" at bounding box center [362, 168] width 25 height 11
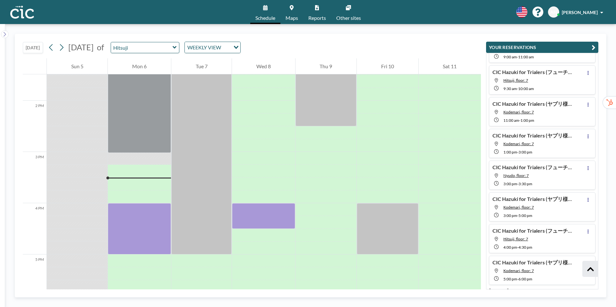
scroll to position [697, 0]
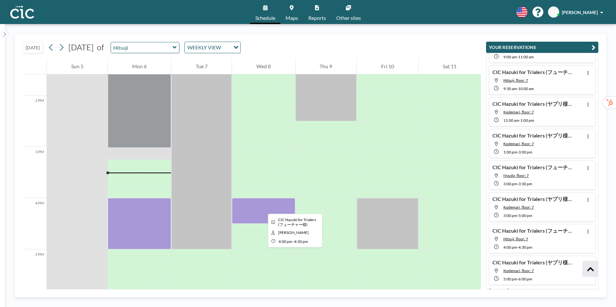
click at [263, 208] on div at bounding box center [263, 211] width 63 height 26
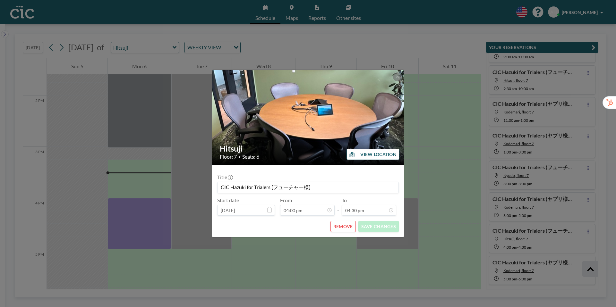
scroll to position [754, 0]
click at [347, 229] on button "REMOVE" at bounding box center [342, 226] width 25 height 11
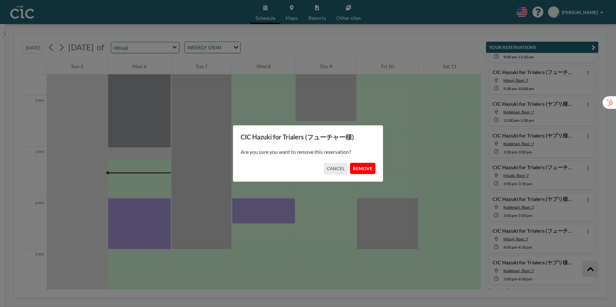
click at [358, 170] on button "REMOVE" at bounding box center [362, 168] width 25 height 11
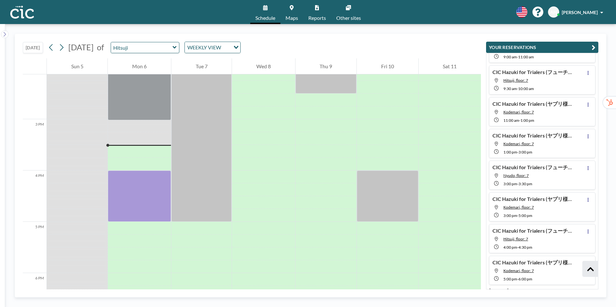
scroll to position [728, 0]
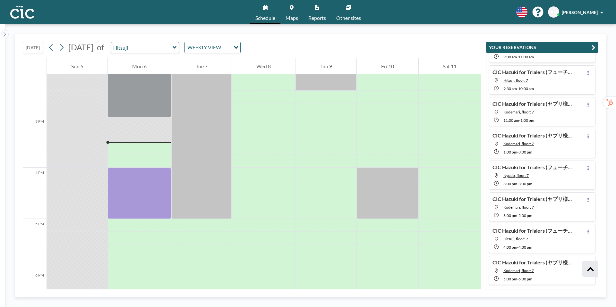
click at [176, 48] on icon at bounding box center [175, 47] width 4 height 3
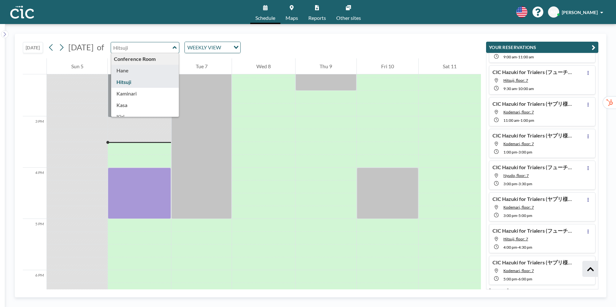
type input "Hane"
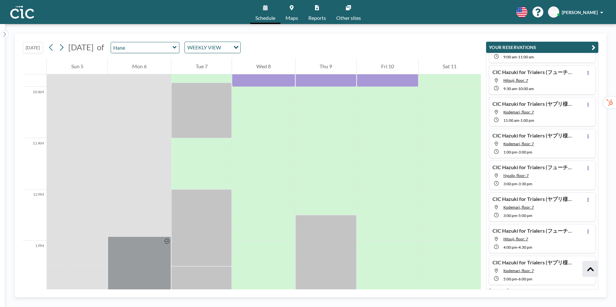
scroll to position [447, 0]
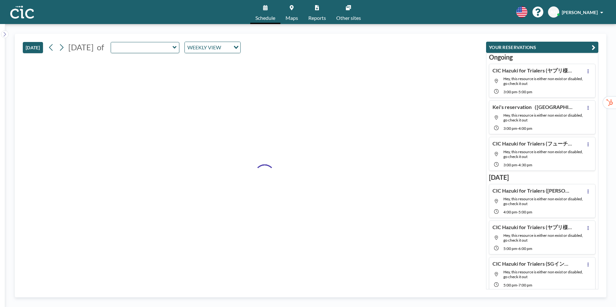
type input "Hane"
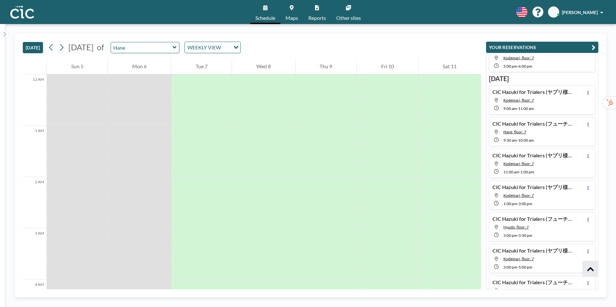
scroll to position [360, 0]
click at [589, 124] on icon at bounding box center [588, 124] width 3 height 4
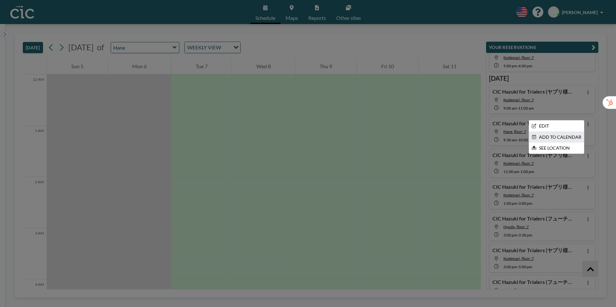
click at [550, 138] on li "ADD TO CALENDAR" at bounding box center [556, 137] width 55 height 11
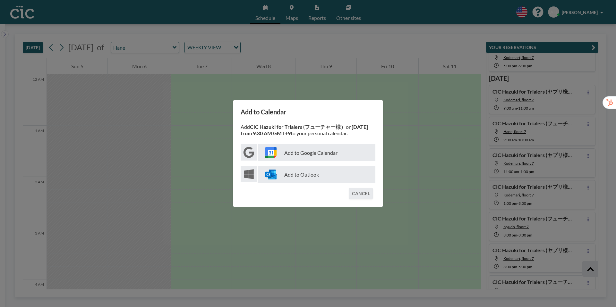
click at [337, 153] on p "Add to Google Calendar" at bounding box center [317, 152] width 118 height 17
click at [367, 193] on button "CANCEL" at bounding box center [361, 193] width 24 height 11
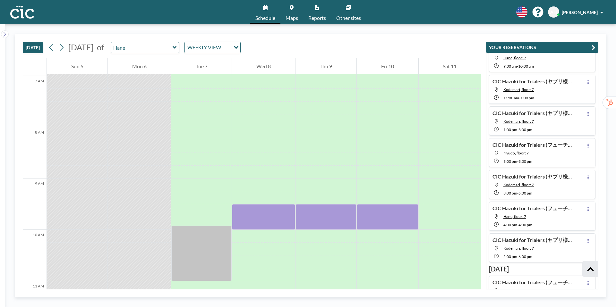
scroll to position [436, 0]
click at [588, 206] on icon at bounding box center [588, 207] width 3 height 4
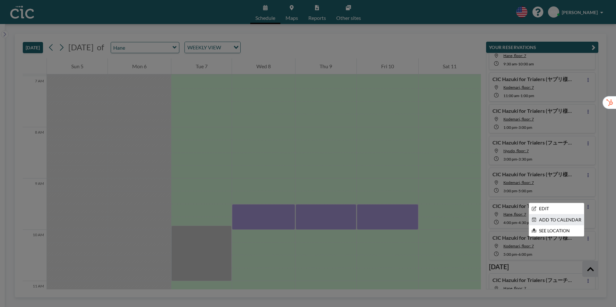
click at [552, 222] on li "ADD TO CALENDAR" at bounding box center [556, 220] width 55 height 11
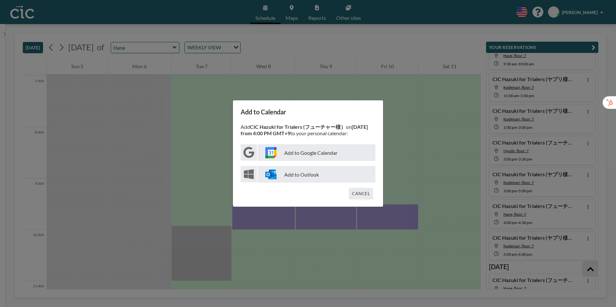
click at [357, 153] on p "Add to Google Calendar" at bounding box center [317, 152] width 118 height 17
click at [365, 192] on button "CANCEL" at bounding box center [361, 193] width 24 height 11
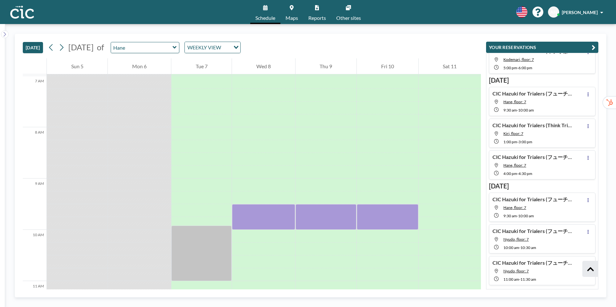
scroll to position [624, 0]
click at [587, 95] on icon at bounding box center [588, 93] width 3 height 4
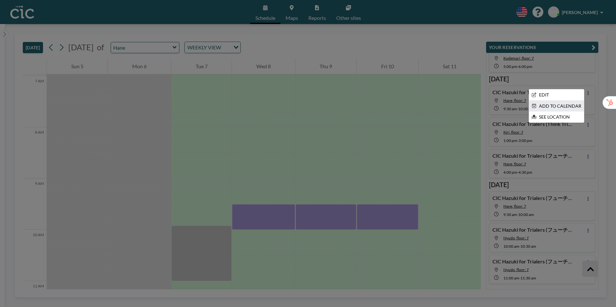
click at [548, 107] on li "ADD TO CALENDAR" at bounding box center [556, 106] width 55 height 11
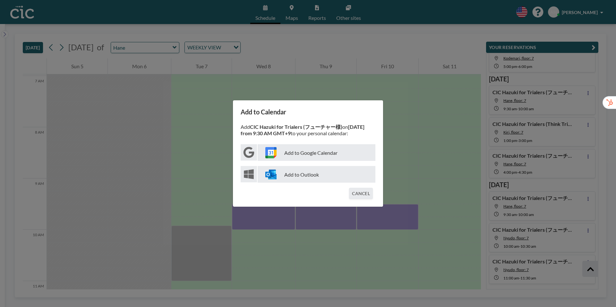
click at [334, 154] on p "Add to Google Calendar" at bounding box center [317, 152] width 118 height 17
click at [365, 194] on button "CANCEL" at bounding box center [361, 193] width 24 height 11
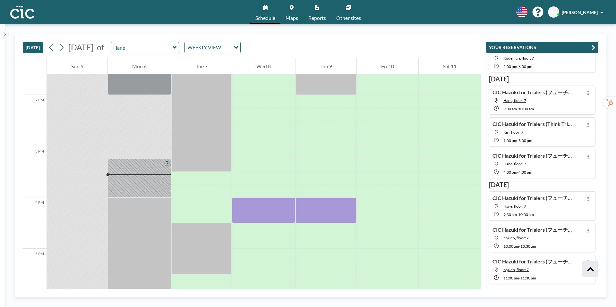
scroll to position [703, 0]
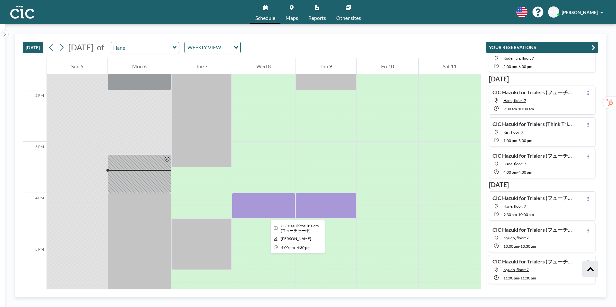
click at [265, 214] on div at bounding box center [263, 206] width 63 height 26
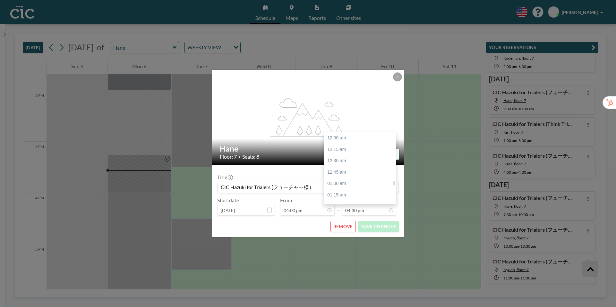
scroll to position [754, 0]
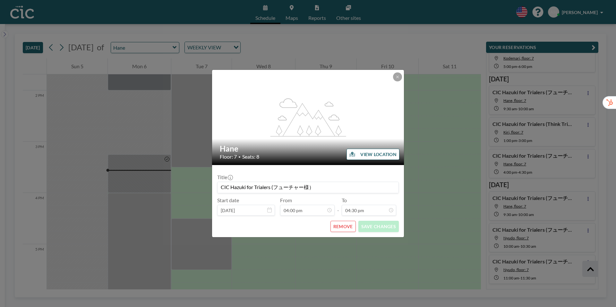
click at [407, 119] on div "flex-grow: 1.2; [PERSON_NAME] Floor: 7 • Seats: 8 VIEW LOCATION Title CIC Hazuk…" at bounding box center [308, 153] width 616 height 307
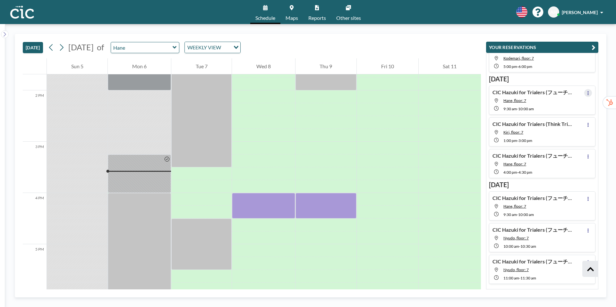
click at [588, 93] on icon at bounding box center [587, 93] width 1 height 4
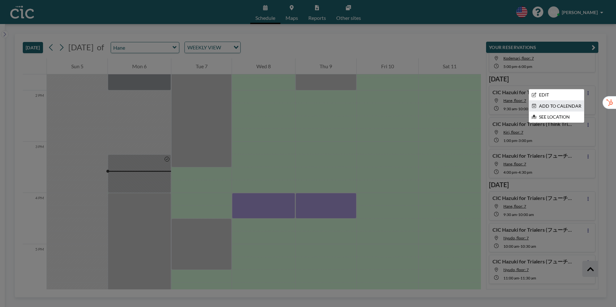
click at [544, 106] on li "ADD TO CALENDAR" at bounding box center [556, 106] width 55 height 11
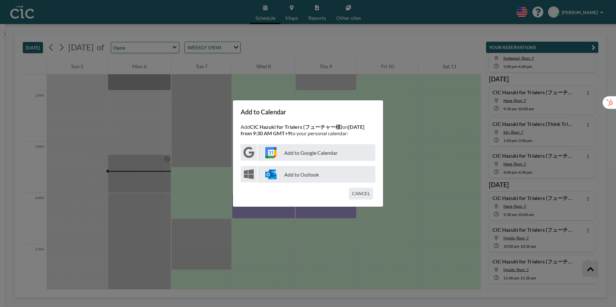
scroll to position [624, 0]
click at [334, 149] on p "Add to Google Calendar" at bounding box center [317, 152] width 118 height 17
click at [355, 192] on button "CANCEL" at bounding box center [361, 193] width 24 height 11
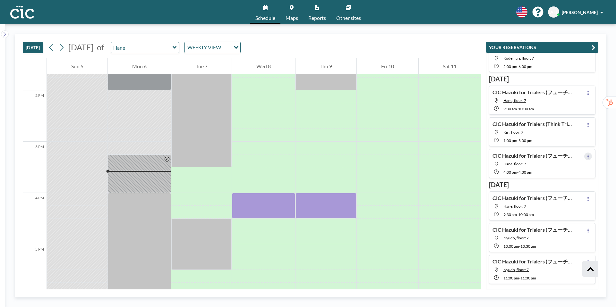
click at [589, 155] on button at bounding box center [588, 157] width 8 height 8
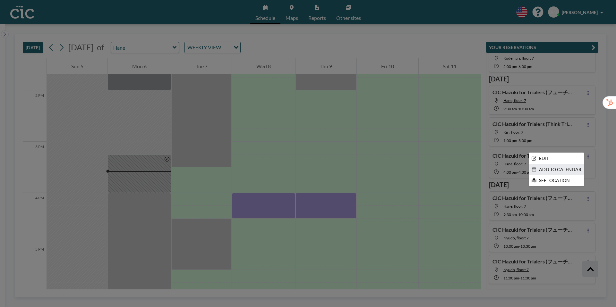
click at [543, 170] on li "ADD TO CALENDAR" at bounding box center [556, 169] width 55 height 11
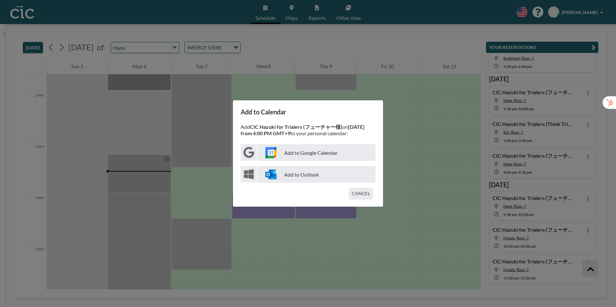
click at [334, 157] on p "Add to Google Calendar" at bounding box center [317, 152] width 118 height 17
click at [304, 156] on p "Add to Google Calendar" at bounding box center [317, 152] width 118 height 17
click at [363, 191] on button "CANCEL" at bounding box center [361, 193] width 24 height 11
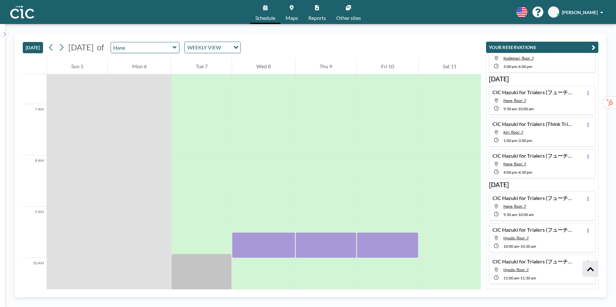
scroll to position [332, 0]
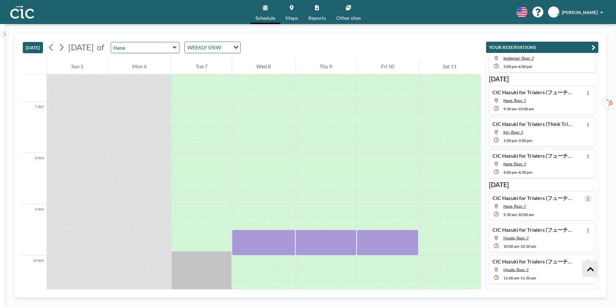
click at [588, 199] on icon at bounding box center [588, 199] width 3 height 4
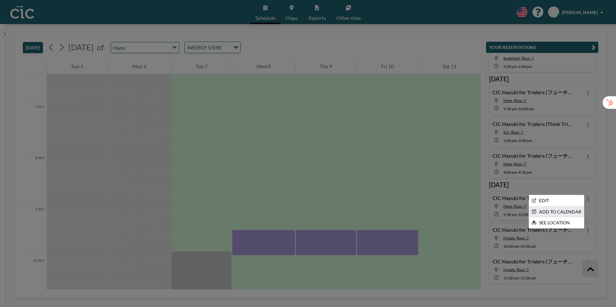
click at [550, 211] on li "ADD TO CALENDAR" at bounding box center [556, 212] width 55 height 11
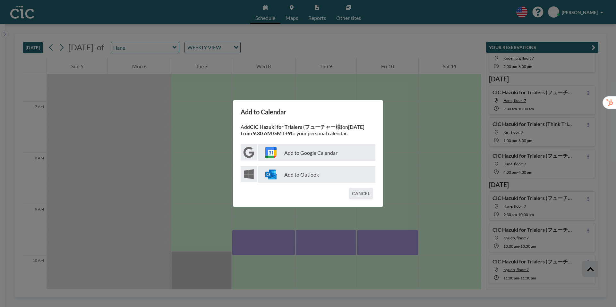
scroll to position [624, 0]
click at [345, 155] on p "Add to Google Calendar" at bounding box center [317, 152] width 118 height 17
click at [357, 193] on button "CANCEL" at bounding box center [361, 193] width 24 height 11
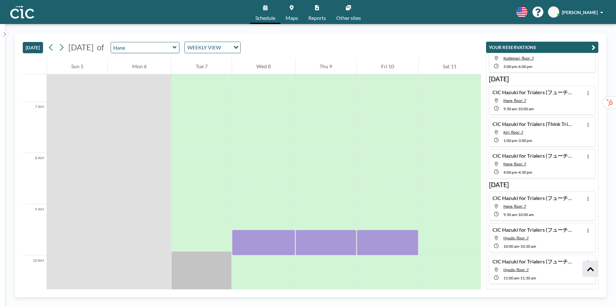
click at [177, 48] on icon at bounding box center [175, 47] width 4 height 6
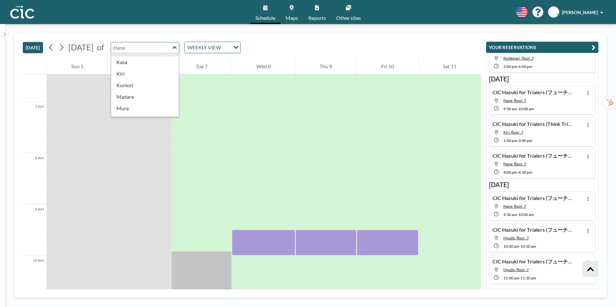
scroll to position [44, 0]
click at [170, 51] on input "text" at bounding box center [142, 47] width 62 height 11
type input "に"
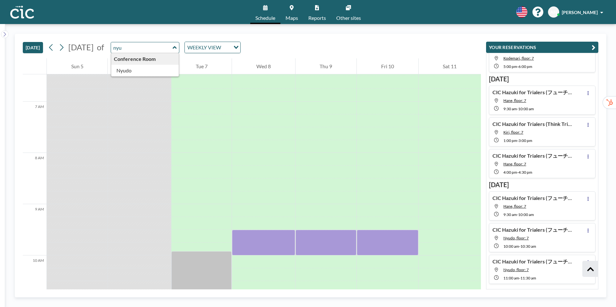
scroll to position [0, 0]
type input "Nyudo"
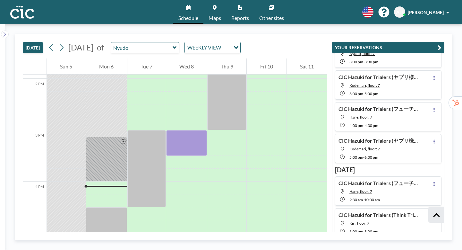
scroll to position [502, 0]
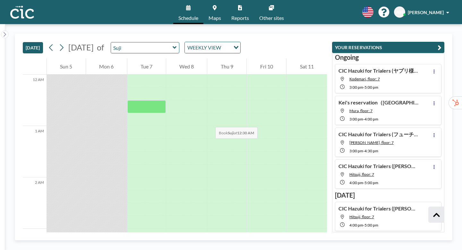
scroll to position [162, 0]
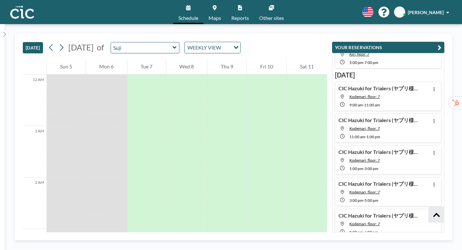
click at [173, 44] on icon at bounding box center [175, 47] width 4 height 6
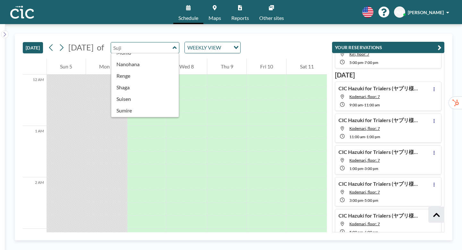
scroll to position [274, 0]
type input "[PERSON_NAME]"
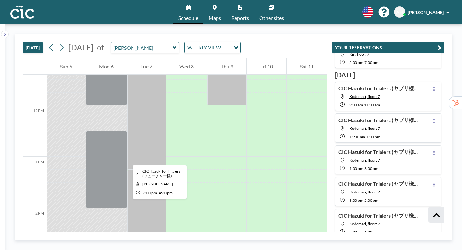
scroll to position [584, 0]
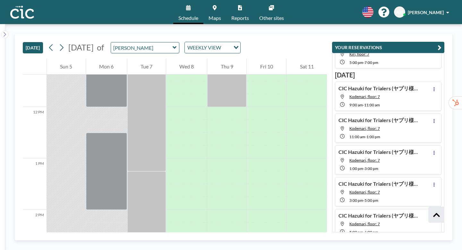
click at [173, 44] on icon at bounding box center [175, 47] width 4 height 6
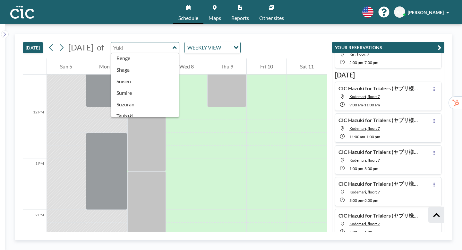
scroll to position [248, 0]
type input "Une"
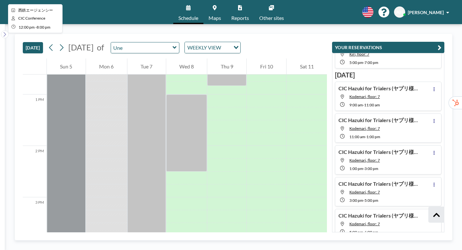
scroll to position [644, 0]
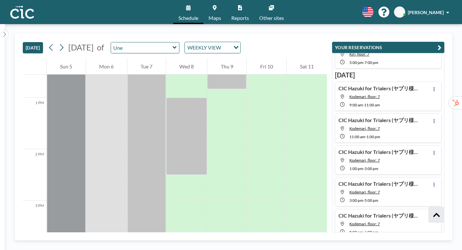
click at [163, 42] on div "Une" at bounding box center [145, 47] width 69 height 11
click at [173, 44] on icon at bounding box center [175, 47] width 4 height 6
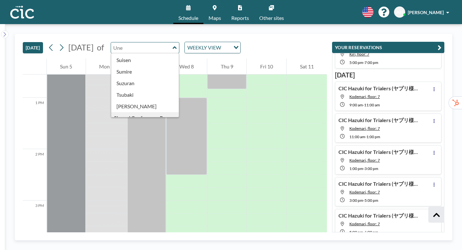
scroll to position [265, 0]
type input "Usu"
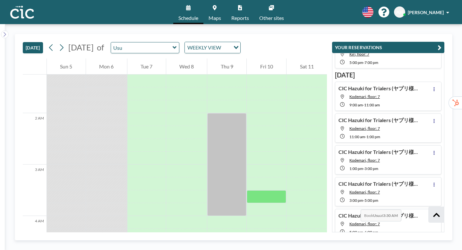
scroll to position [0, 0]
